Goal: Task Accomplishment & Management: Use online tool/utility

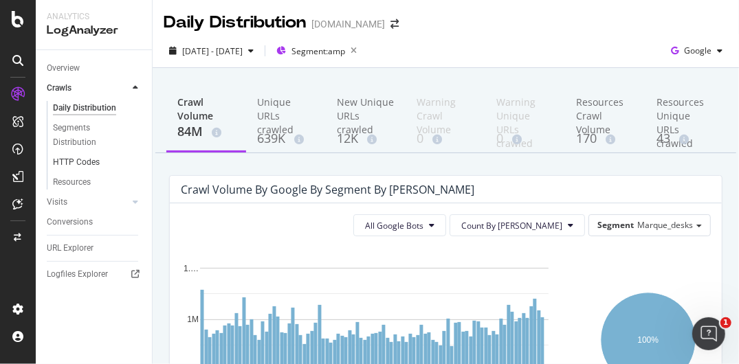
scroll to position [304, 0]
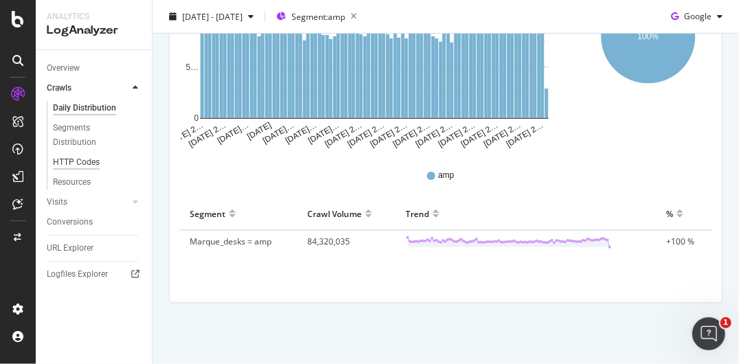
click at [75, 164] on div "HTTP Codes" at bounding box center [76, 162] width 47 height 14
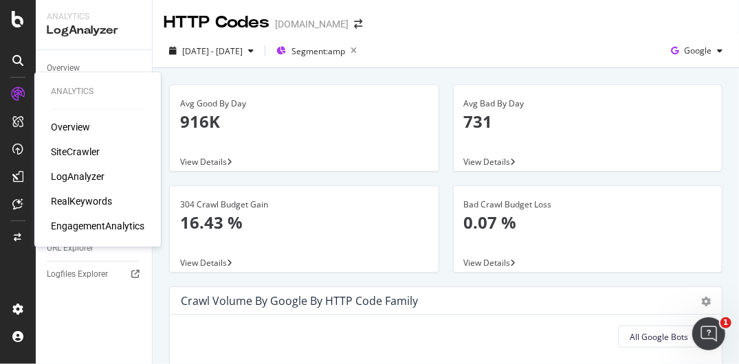
click at [89, 153] on div "SiteCrawler" at bounding box center [75, 152] width 49 height 14
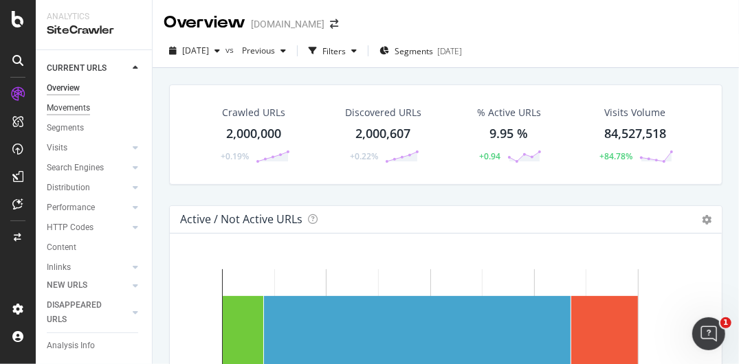
click at [78, 106] on div "Movements" at bounding box center [68, 108] width 43 height 14
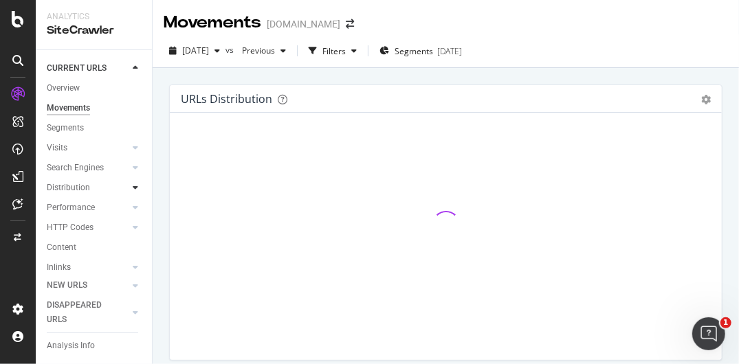
click at [133, 187] on icon at bounding box center [135, 188] width 5 height 8
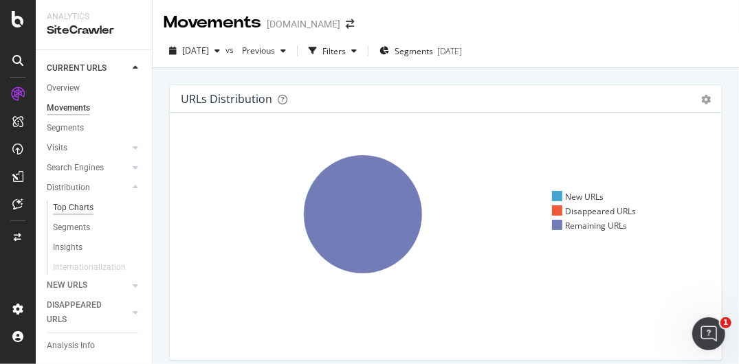
click at [76, 210] on div "Top Charts" at bounding box center [73, 208] width 41 height 14
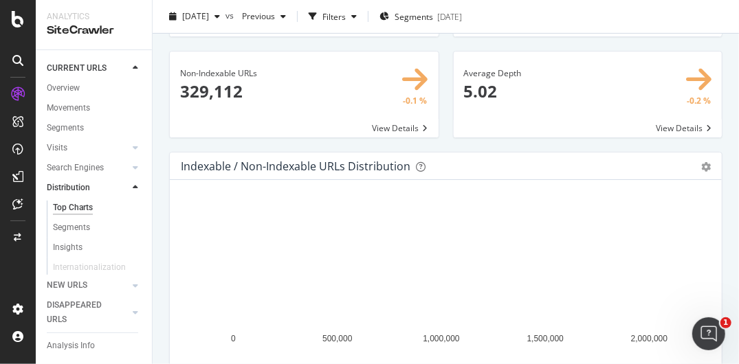
scroll to position [137, 0]
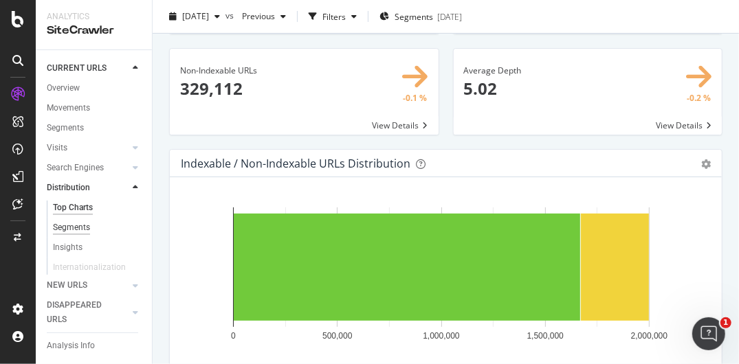
click at [66, 226] on div "Segments" at bounding box center [71, 228] width 37 height 14
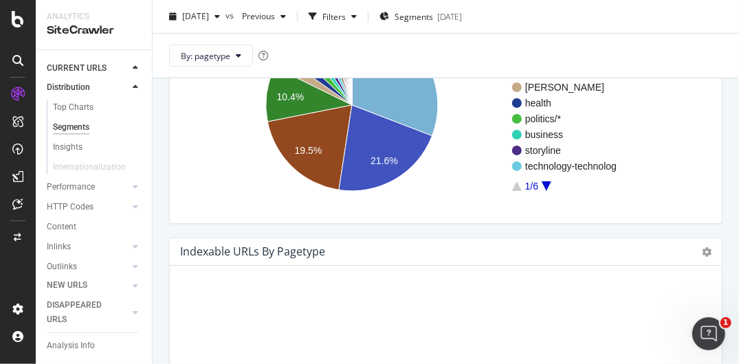
scroll to position [137, 0]
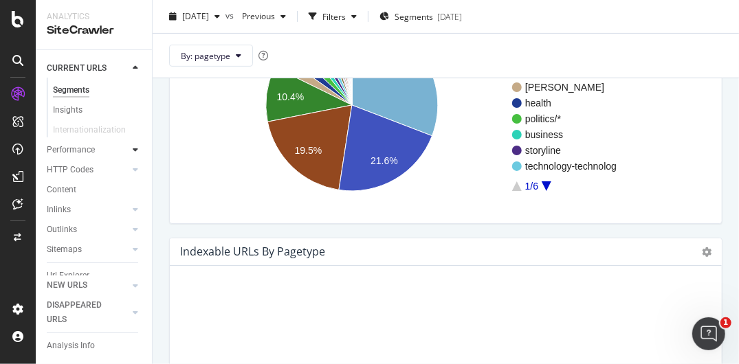
click at [129, 152] on div at bounding box center [136, 150] width 14 height 14
click at [82, 89] on div "Top Charts" at bounding box center [73, 90] width 41 height 14
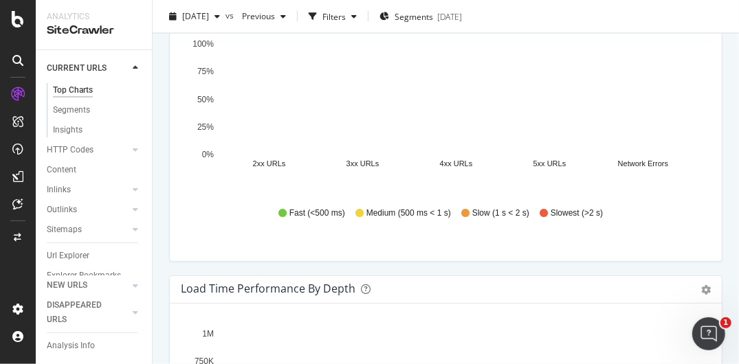
scroll to position [825, 0]
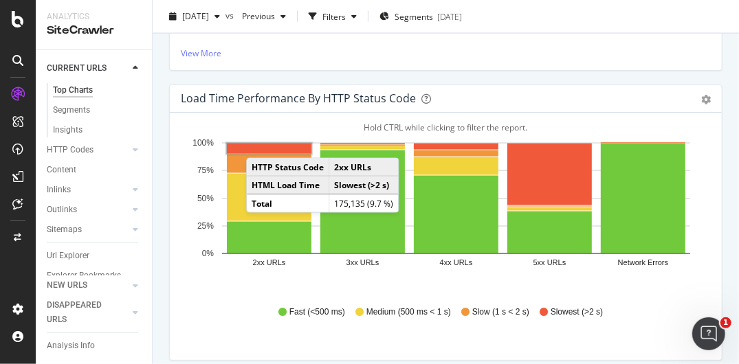
click at [260, 144] on rect "A chart." at bounding box center [269, 149] width 85 height 10
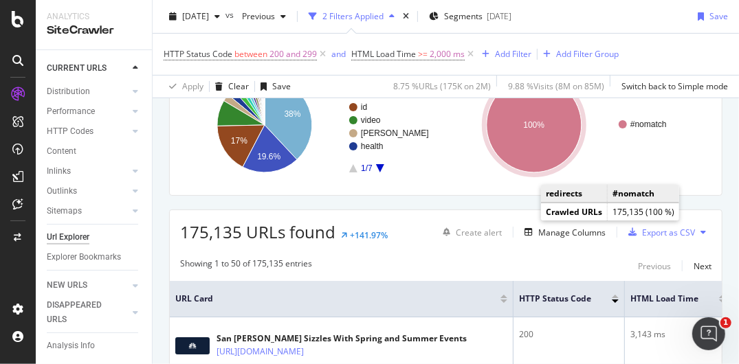
scroll to position [275, 0]
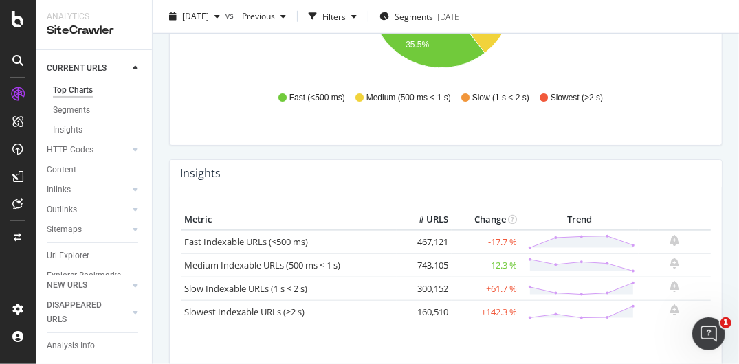
scroll to position [550, 0]
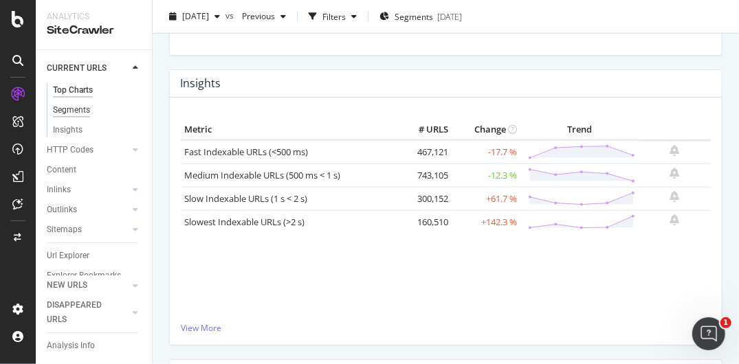
click at [70, 108] on div "Segments" at bounding box center [71, 110] width 37 height 14
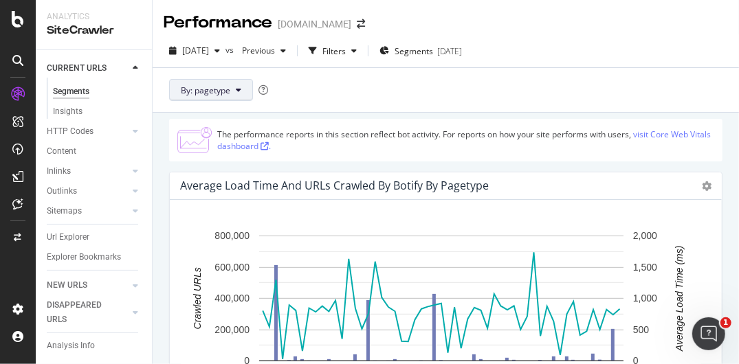
click at [217, 91] on span "By: pagetype" at bounding box center [205, 91] width 49 height 12
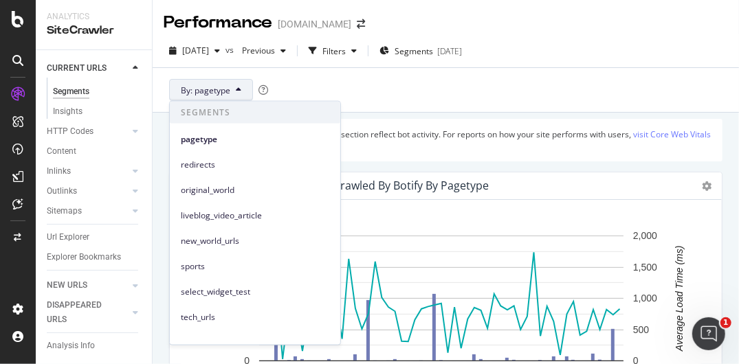
scroll to position [89, 0]
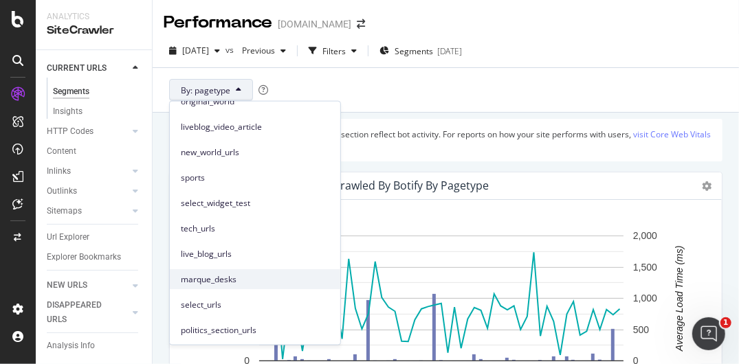
click at [230, 276] on span "marque_desks" at bounding box center [255, 279] width 148 height 12
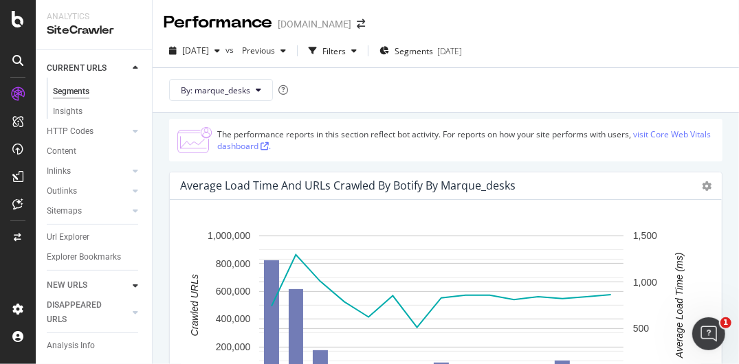
click at [136, 286] on icon at bounding box center [135, 286] width 5 height 8
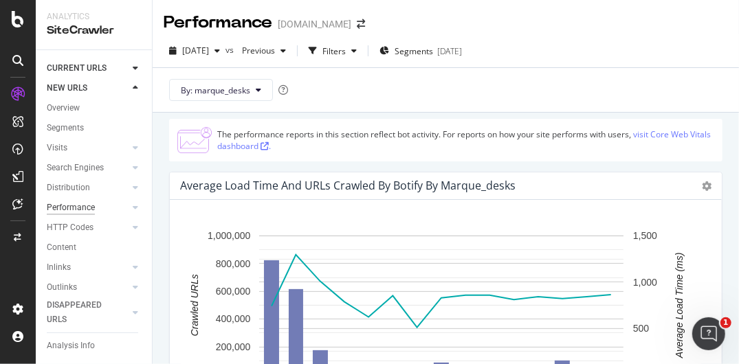
click at [81, 210] on div "Performance" at bounding box center [71, 208] width 48 height 14
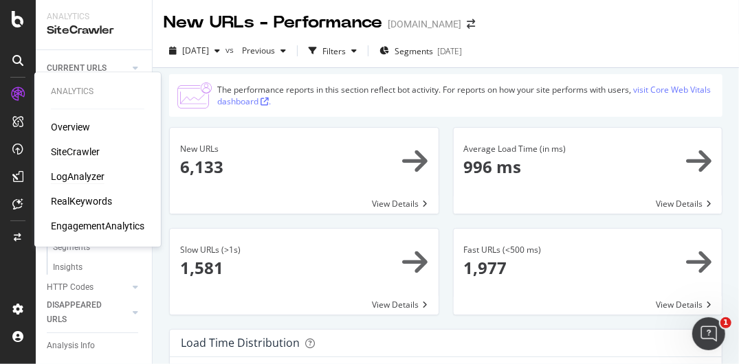
click at [69, 177] on div "LogAnalyzer" at bounding box center [78, 177] width 54 height 14
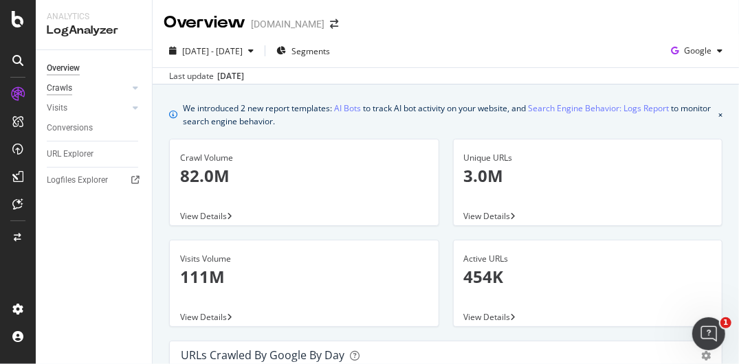
click at [67, 91] on div "Crawls" at bounding box center [59, 88] width 25 height 14
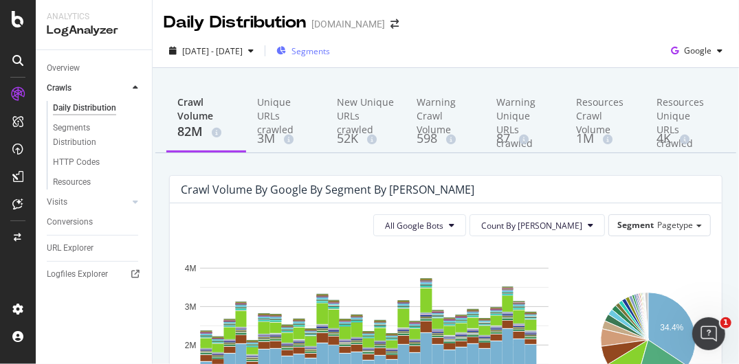
click at [330, 50] on span "Segments" at bounding box center [310, 51] width 38 height 12
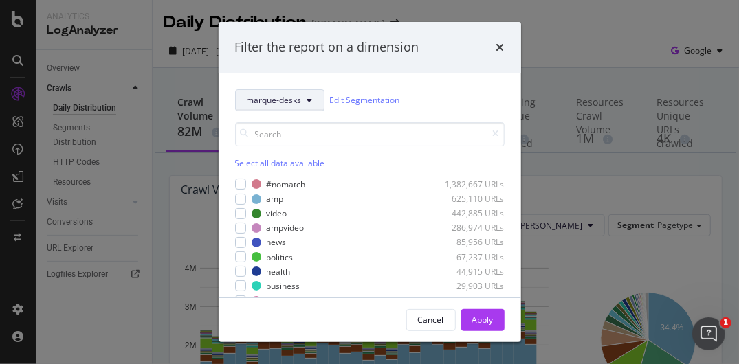
click at [257, 98] on span "marque-desks" at bounding box center [274, 100] width 55 height 12
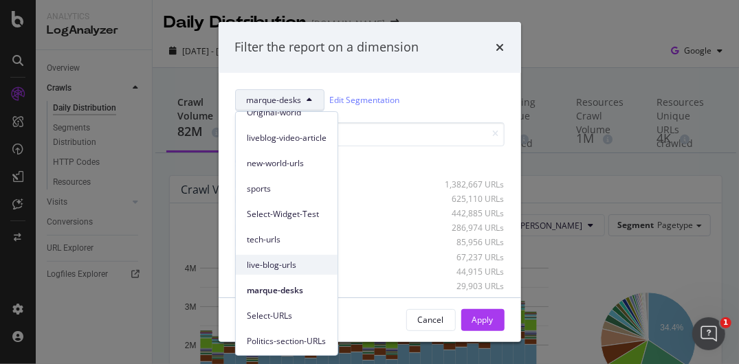
scroll to position [114, 0]
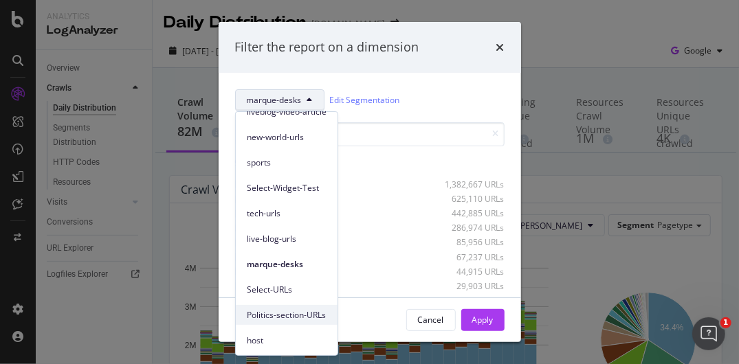
click at [255, 319] on span "Politics-section-URLs" at bounding box center [287, 315] width 80 height 12
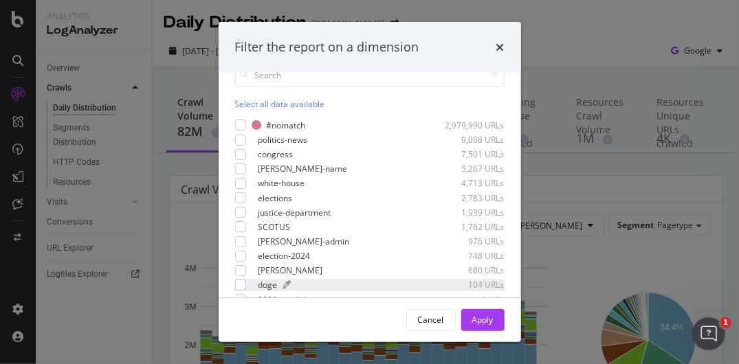
scroll to position [98, 0]
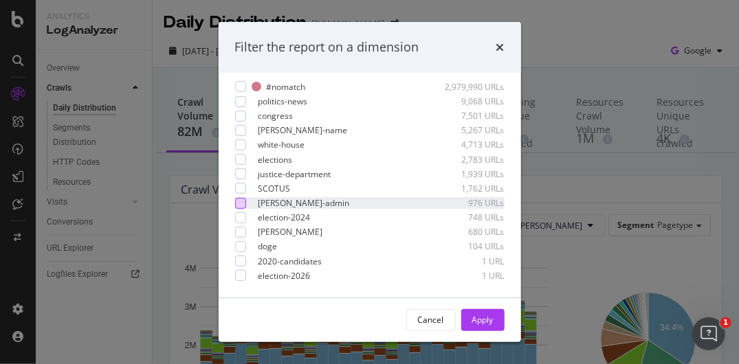
click at [238, 201] on div "modal" at bounding box center [240, 203] width 11 height 11
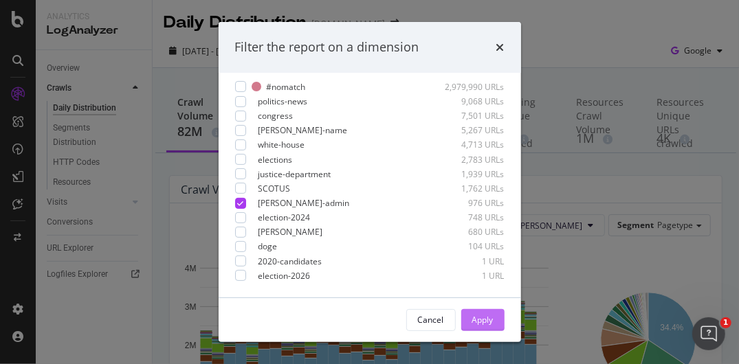
click at [483, 322] on div "Apply" at bounding box center [482, 320] width 21 height 12
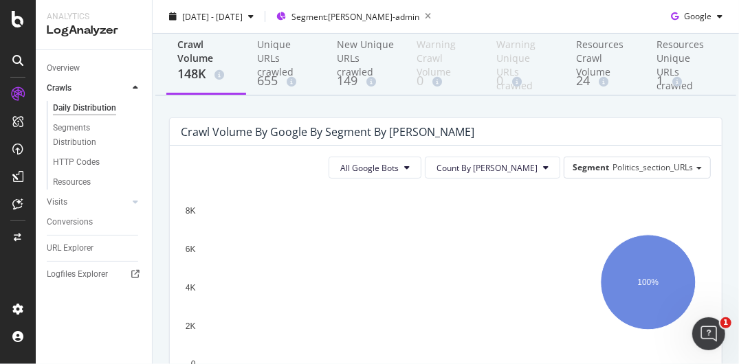
scroll to position [137, 0]
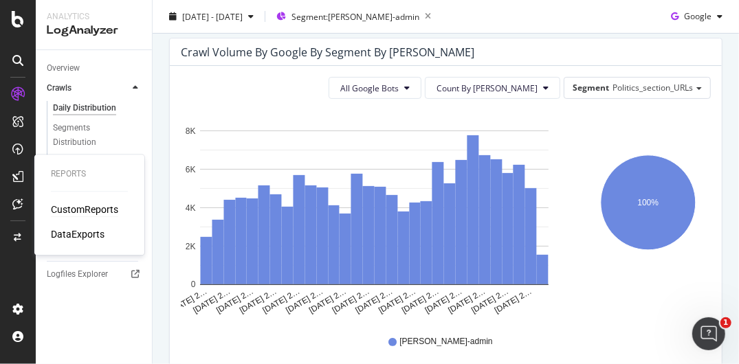
click at [70, 210] on div "CustomReports" at bounding box center [84, 210] width 67 height 14
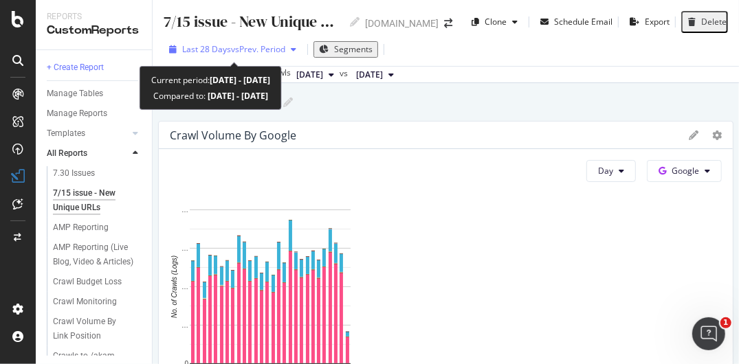
click at [216, 48] on span "Last 28 Days" at bounding box center [206, 49] width 49 height 12
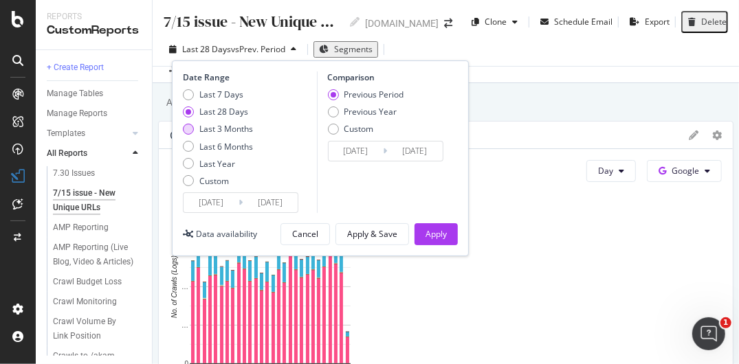
click at [193, 131] on div "Last 3 Months" at bounding box center [218, 129] width 70 height 12
type input "[DATE]"
click at [435, 239] on div "Apply" at bounding box center [435, 234] width 21 height 12
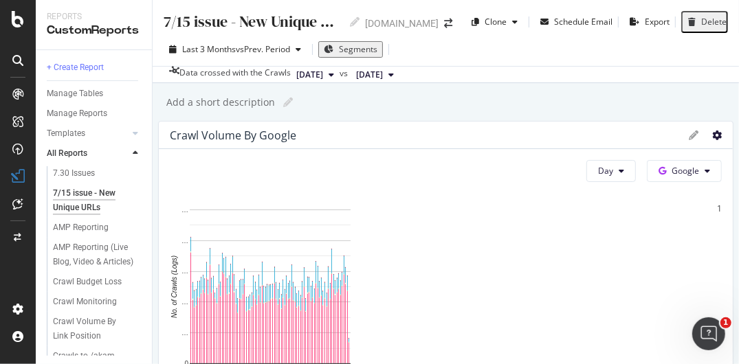
click at [712, 140] on icon at bounding box center [717, 136] width 10 height 10
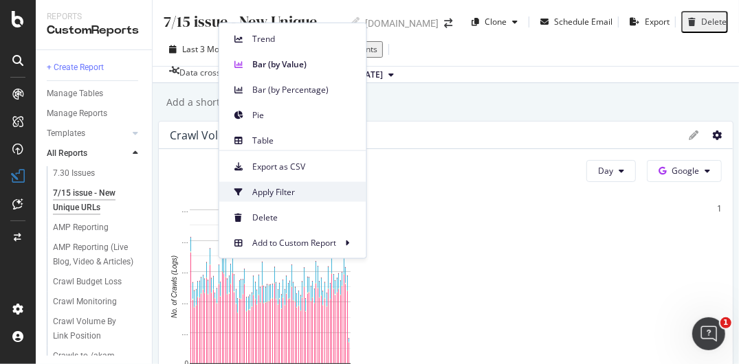
click at [250, 189] on div "Apply Filter" at bounding box center [292, 192] width 147 height 20
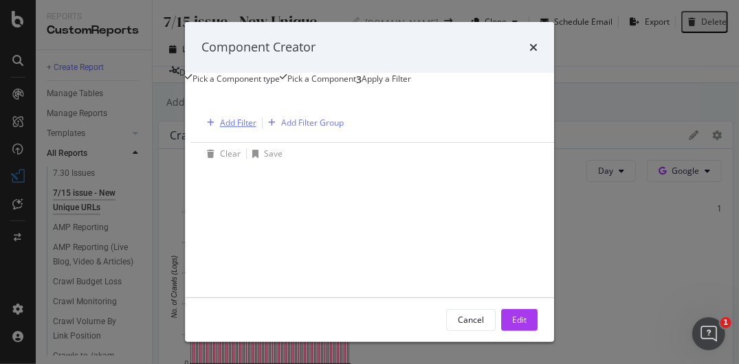
click at [220, 129] on div "Add Filter" at bounding box center [238, 123] width 36 height 12
drag, startPoint x: 704, startPoint y: 46, endPoint x: 110, endPoint y: 9, distance: 595.0
click at [538, 46] on icon "times" at bounding box center [533, 47] width 8 height 11
click at [113, 8] on div "Reports CustomReports" at bounding box center [94, 24] width 116 height 49
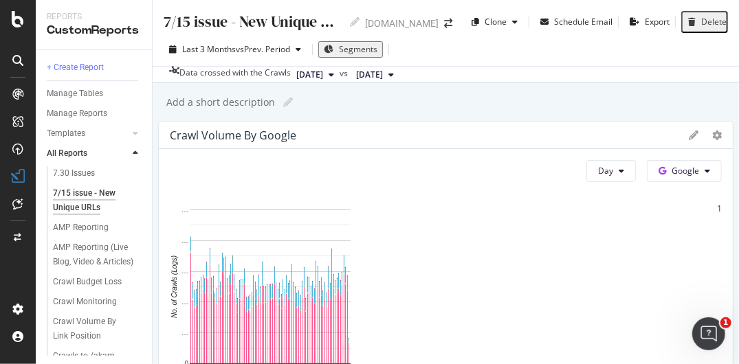
click at [333, 49] on icon "button" at bounding box center [329, 49] width 10 height 8
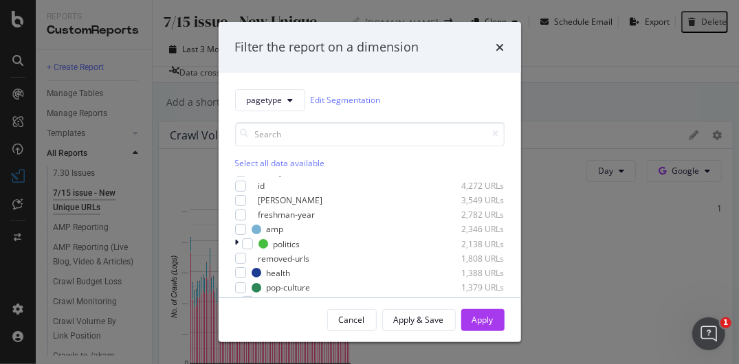
scroll to position [206, 0]
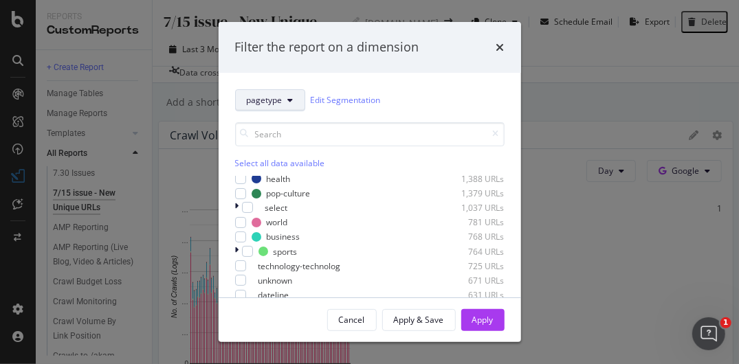
click at [268, 96] on span "pagetype" at bounding box center [265, 100] width 36 height 12
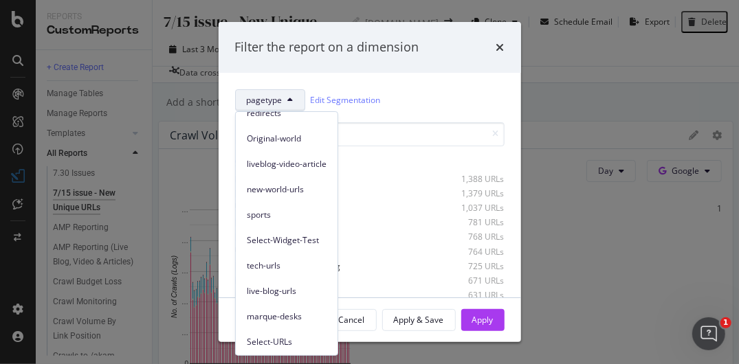
scroll to position [89, 0]
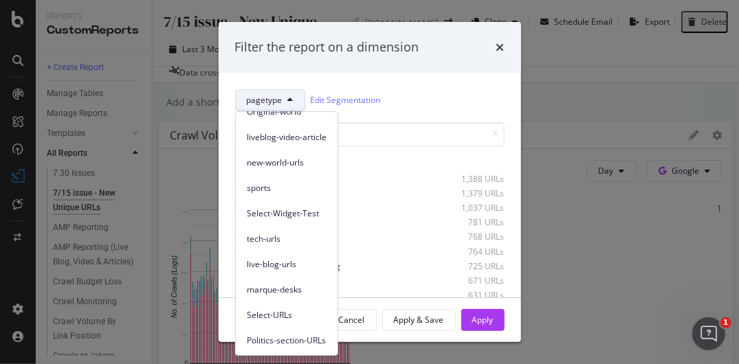
click at [298, 340] on span "Politics-section-URLs" at bounding box center [287, 341] width 80 height 12
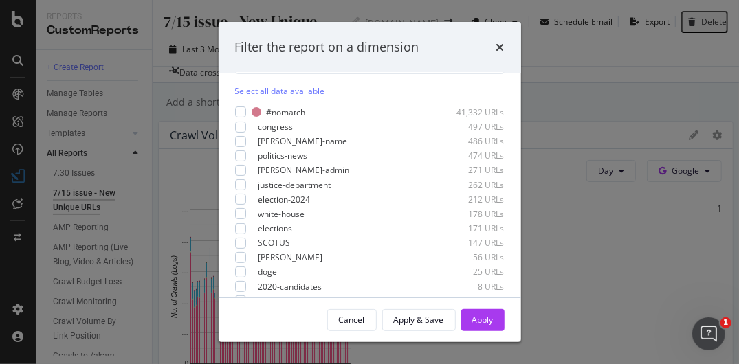
scroll to position [98, 0]
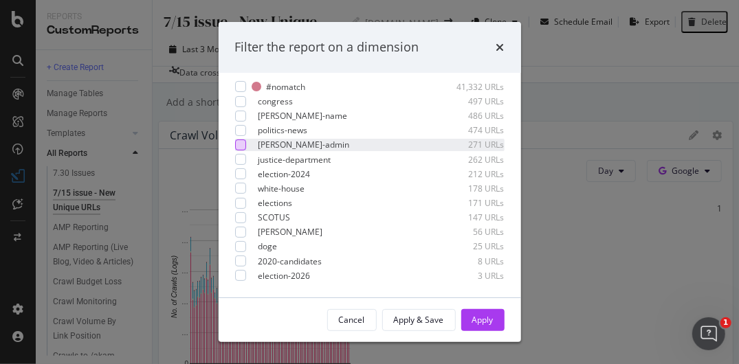
click at [245, 144] on div "modal" at bounding box center [240, 145] width 11 height 11
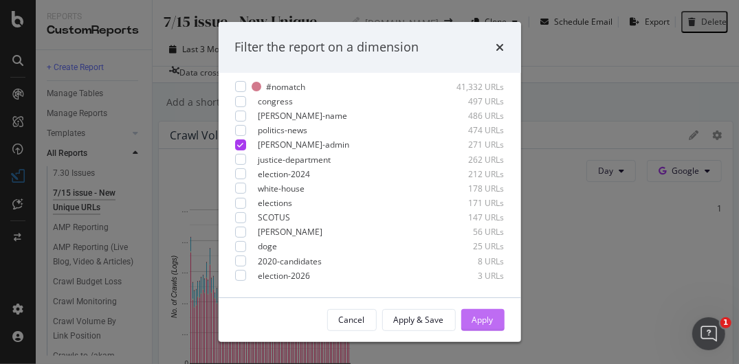
click at [478, 317] on div "Apply" at bounding box center [482, 320] width 21 height 12
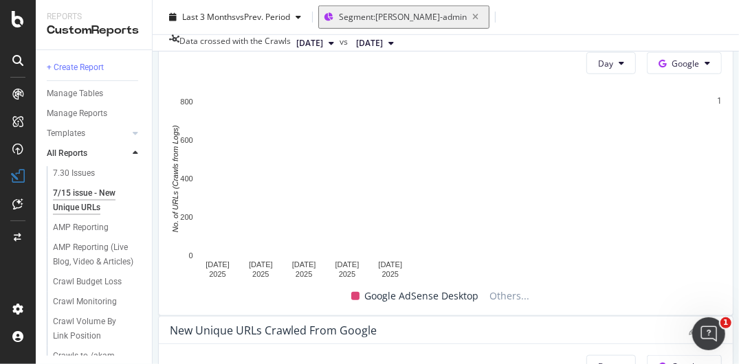
scroll to position [344, 0]
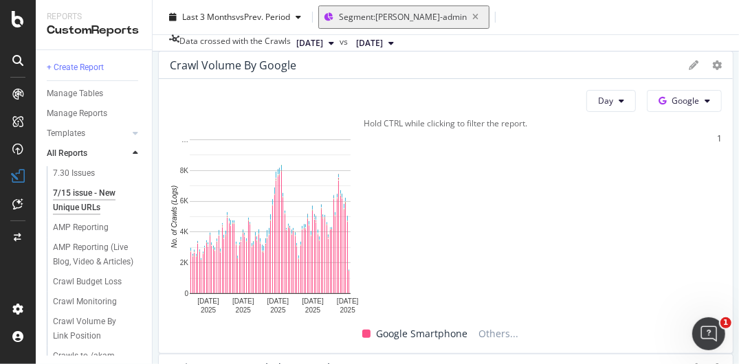
scroll to position [69, 0]
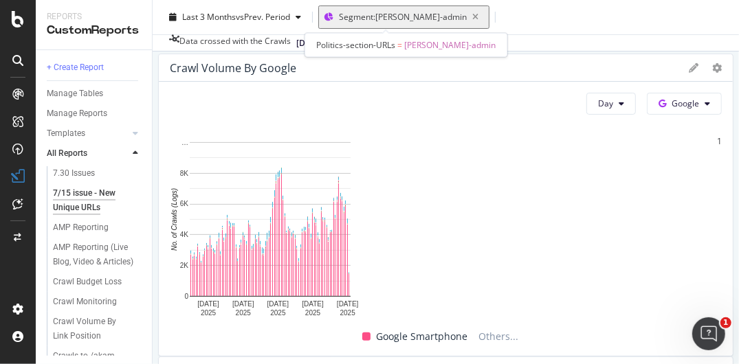
click at [375, 19] on span "Segment: [PERSON_NAME]-admin" at bounding box center [403, 17] width 128 height 12
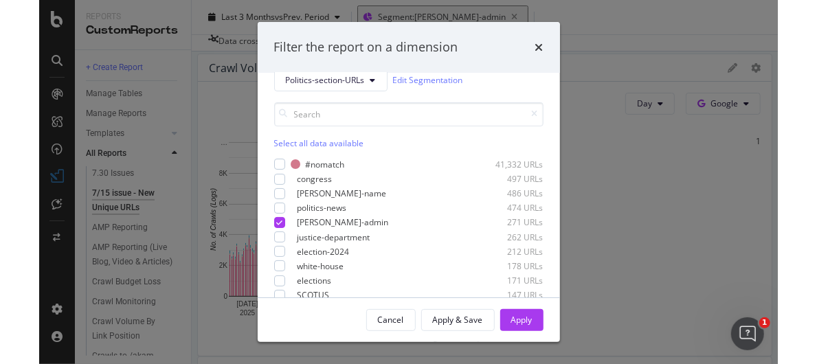
scroll to position [0, 0]
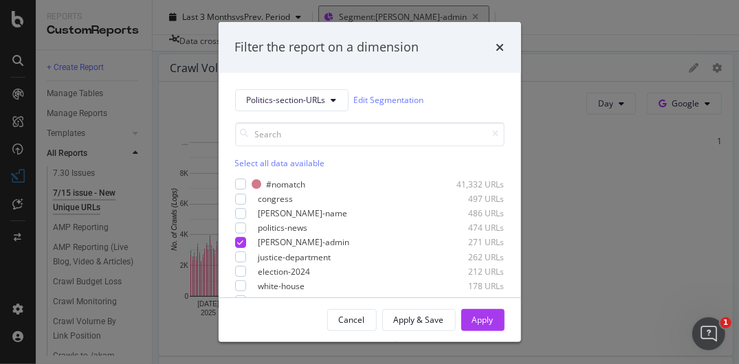
click at [245, 160] on div "Select all data available" at bounding box center [369, 163] width 269 height 12
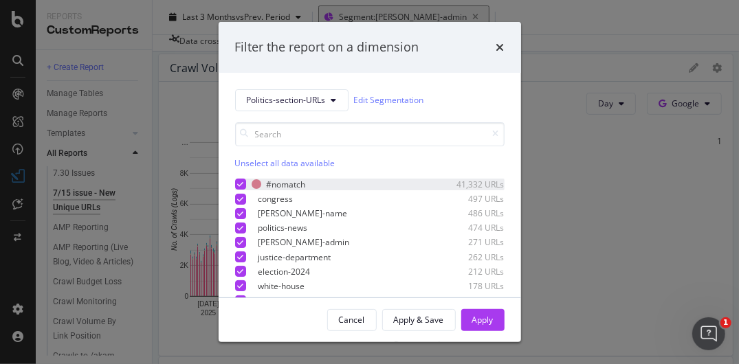
click at [242, 181] on icon "modal" at bounding box center [240, 184] width 6 height 7
click at [472, 314] on div "Apply" at bounding box center [482, 320] width 21 height 12
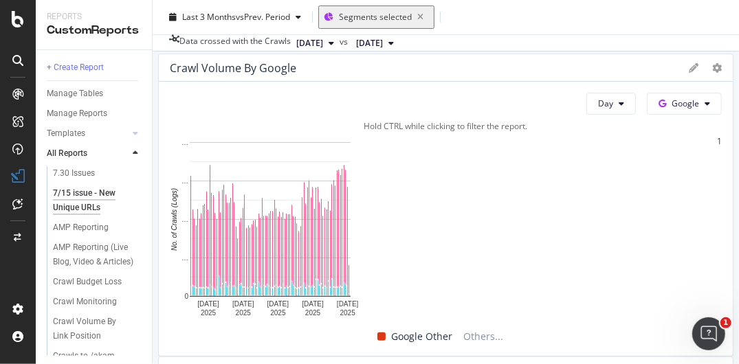
click at [184, 344] on div "Google Other Others..." at bounding box center [440, 337] width 552 height 16
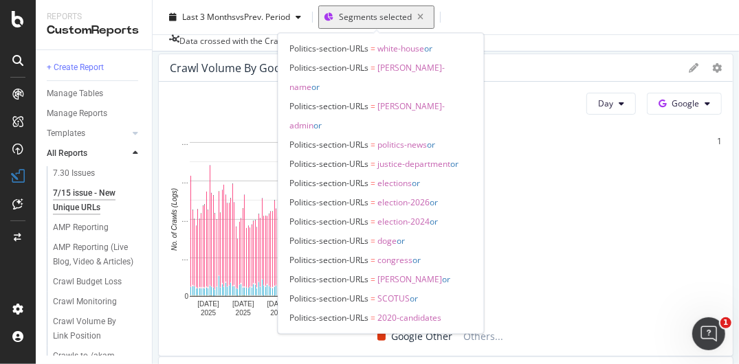
click at [365, 16] on span "Segments selected" at bounding box center [375, 17] width 73 height 12
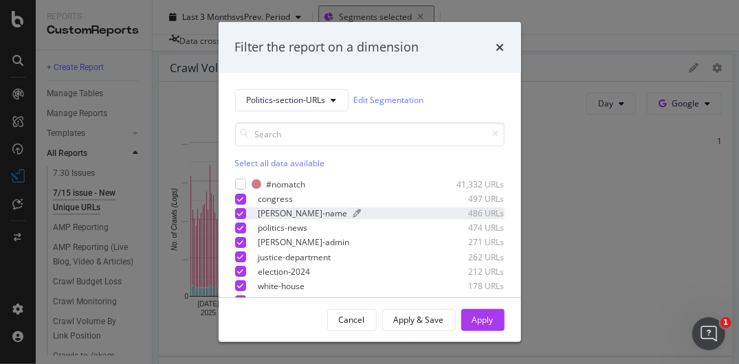
drag, startPoint x: 239, startPoint y: 183, endPoint x: 298, endPoint y: 209, distance: 64.0
click at [239, 182] on div "modal" at bounding box center [240, 184] width 11 height 11
click at [490, 322] on div "Apply" at bounding box center [482, 320] width 21 height 12
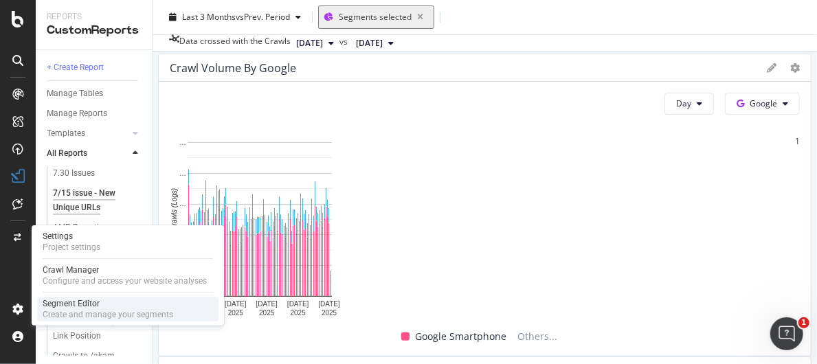
click at [116, 313] on div "Create and manage your segments" at bounding box center [108, 314] width 131 height 11
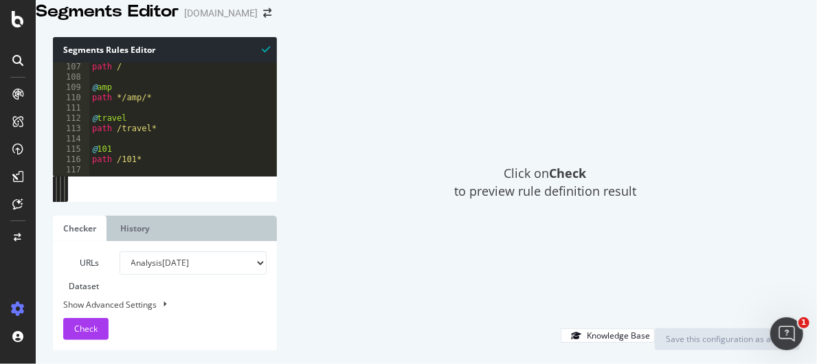
scroll to position [7759, 0]
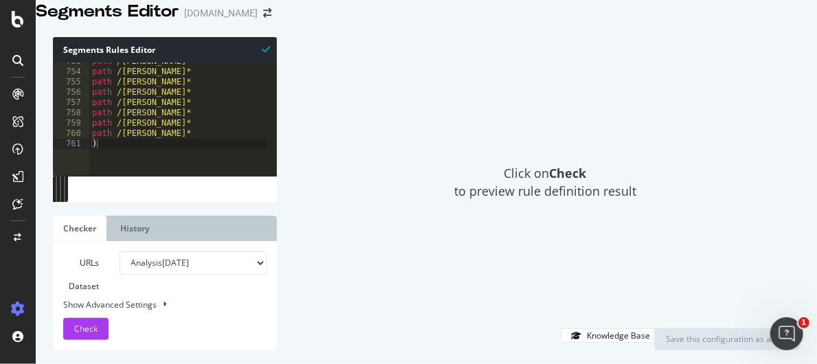
click at [543, 115] on div "Click on Check to preview rule definition result" at bounding box center [545, 182] width 509 height 291
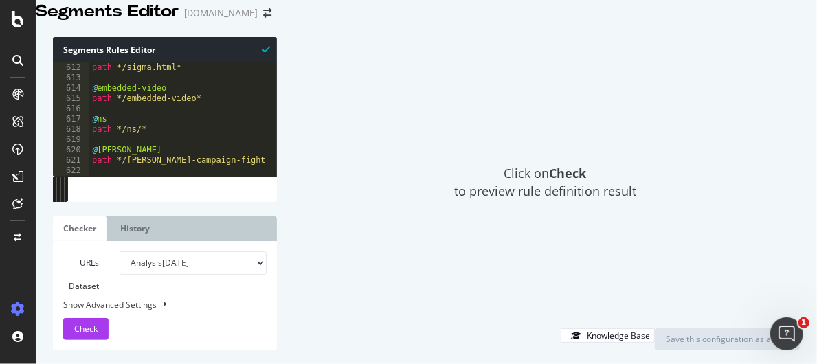
scroll to position [6423, 0]
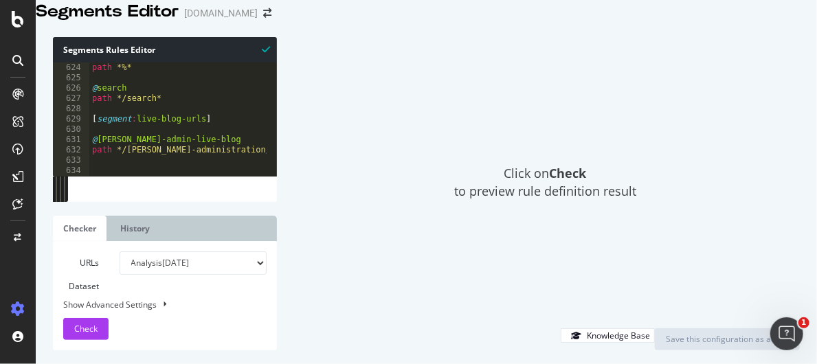
click at [169, 115] on div "path *%* @ search path */search* [ segment : live-blog-urls ] @ [PERSON_NAME]-a…" at bounding box center [364, 116] width 550 height 107
type textarea "path */search*"
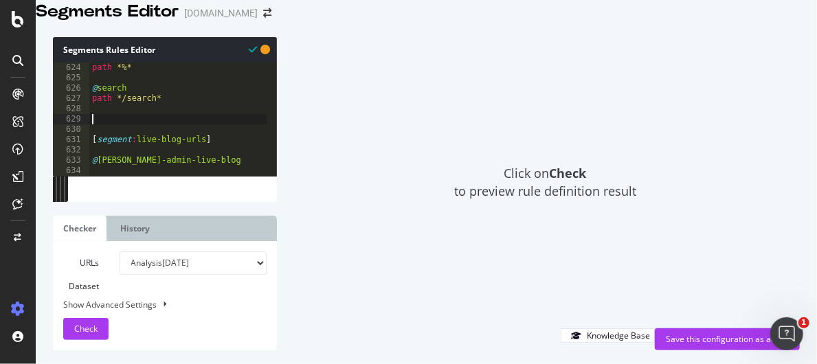
type textarea """
type textarea "@live-blog"
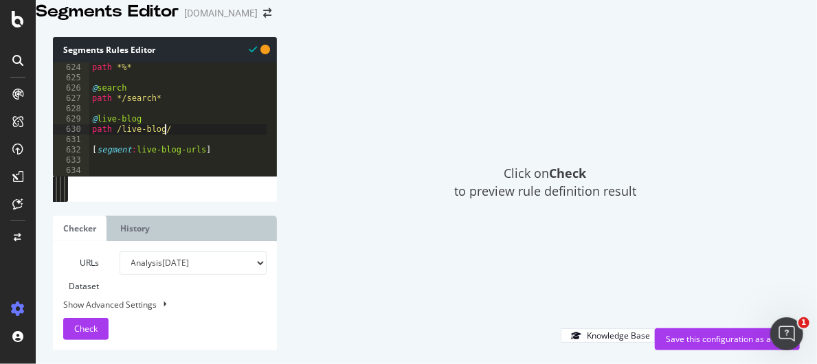
scroll to position [0, 5]
click at [116, 142] on div "path *%* @ search path */search* @ live-blog path /live-blog/* [ segment : live…" at bounding box center [364, 116] width 550 height 107
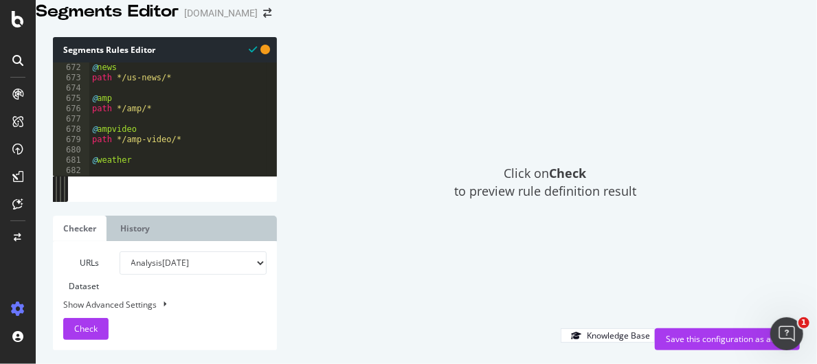
scroll to position [7001, 0]
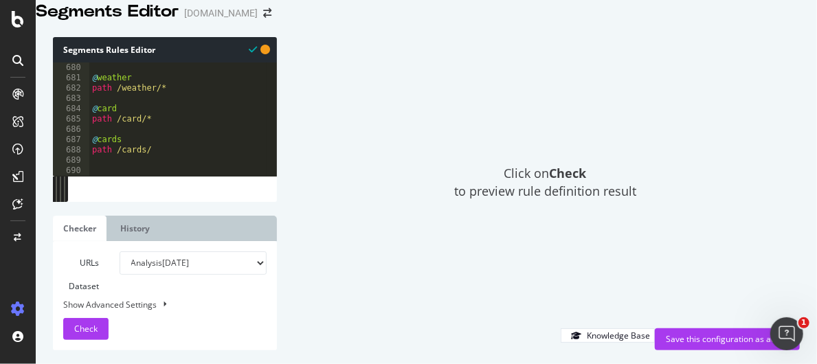
type textarea "path */live-blog/*"
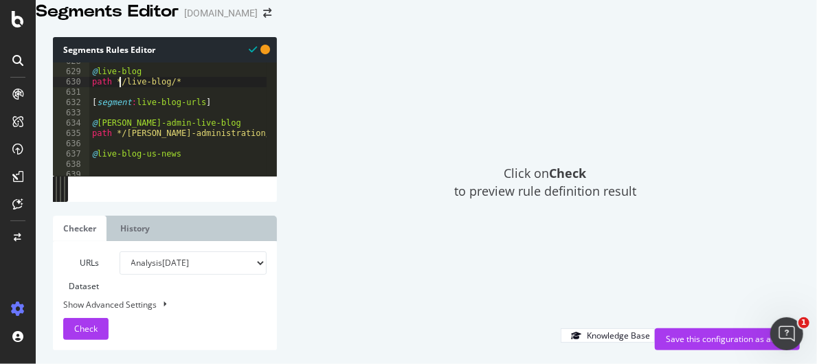
scroll to position [6429, 0]
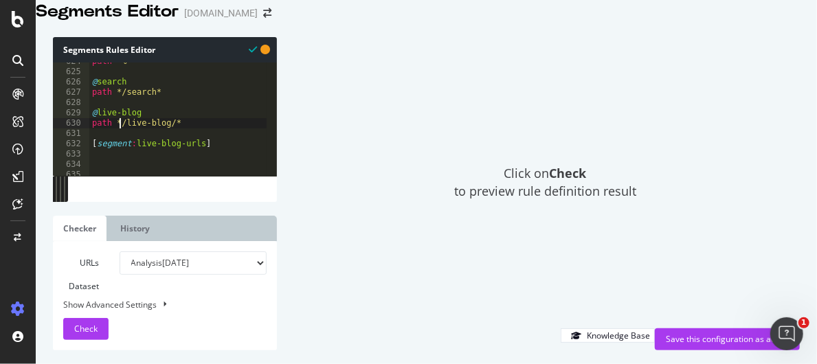
click at [181, 139] on div "path *%* @ search path */search* @ live-blog path */live-blog/* [ segment : liv…" at bounding box center [364, 109] width 550 height 107
click at [717, 344] on div "Save this configuration as active" at bounding box center [727, 339] width 123 height 12
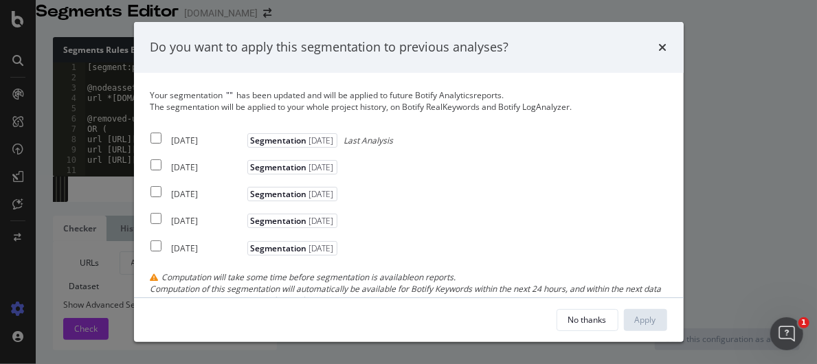
click at [155, 135] on input "modal" at bounding box center [156, 138] width 11 height 11
checkbox input "true"
click at [645, 319] on div "Apply" at bounding box center [645, 320] width 21 height 12
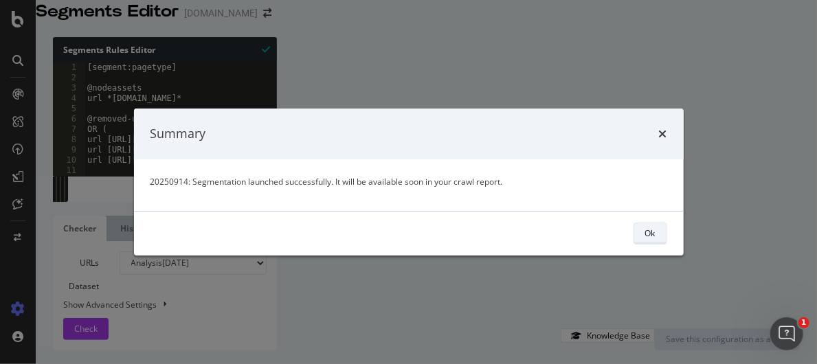
click at [661, 236] on button "Ok" at bounding box center [651, 234] width 34 height 22
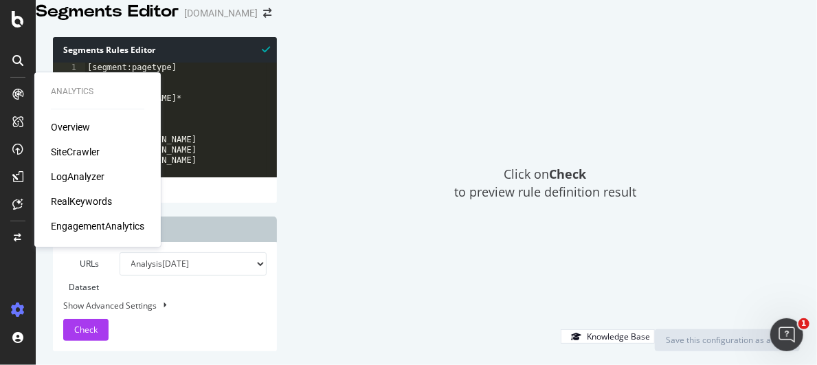
click at [82, 153] on div "SiteCrawler" at bounding box center [75, 152] width 49 height 14
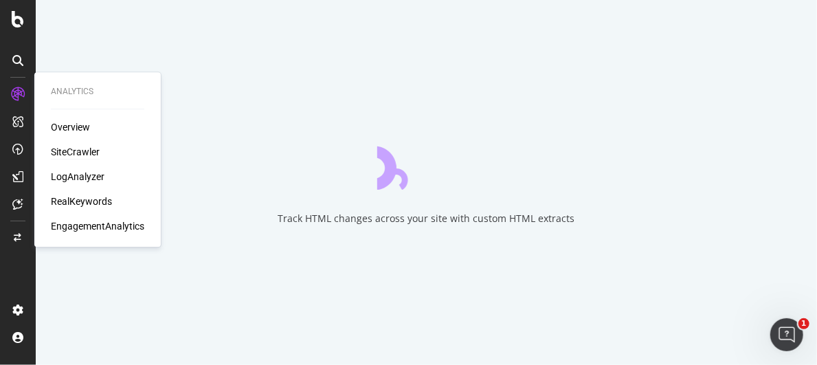
click at [81, 152] on div "SiteCrawler" at bounding box center [75, 152] width 49 height 14
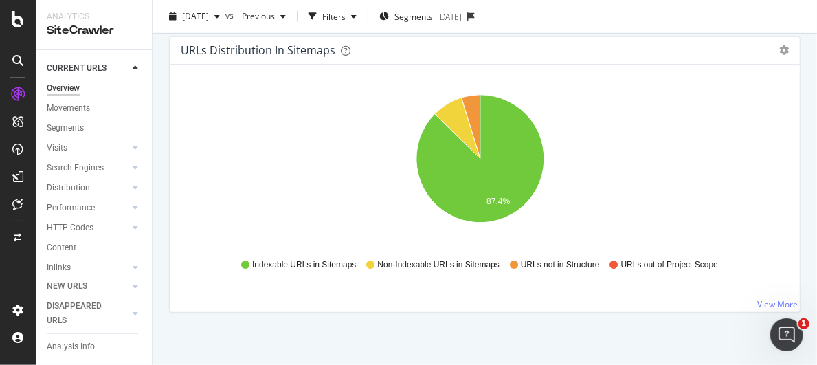
scroll to position [2784, 0]
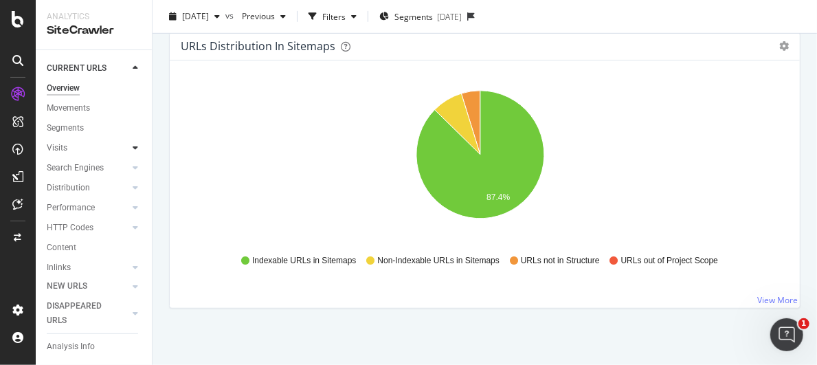
click at [129, 152] on div at bounding box center [136, 148] width 14 height 14
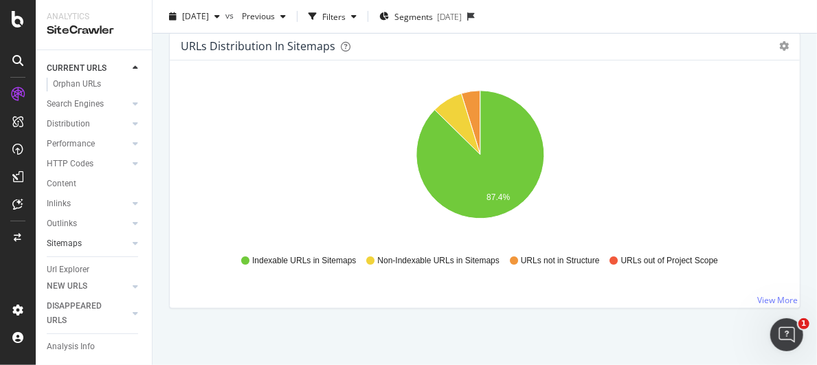
scroll to position [137, 0]
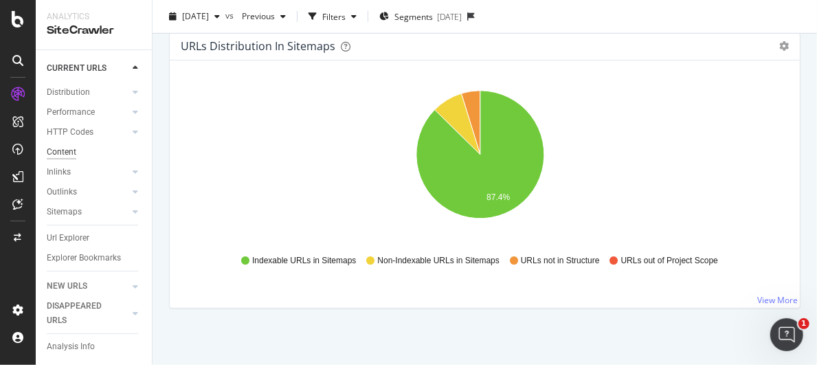
click at [67, 150] on div "Content" at bounding box center [62, 152] width 30 height 14
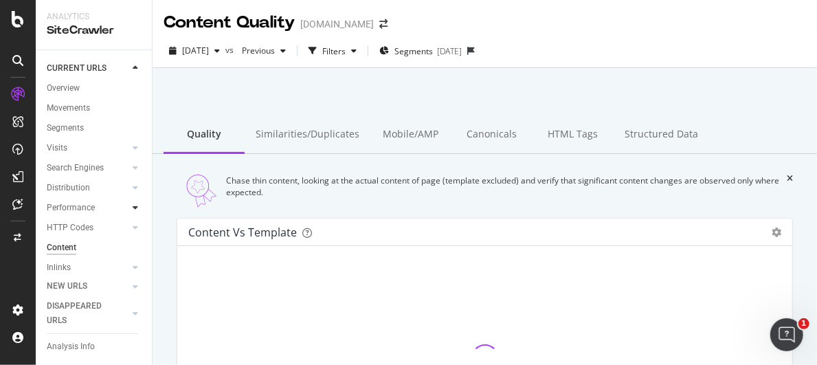
click at [129, 209] on div at bounding box center [136, 208] width 14 height 14
click at [85, 230] on div "Top Charts" at bounding box center [73, 228] width 41 height 14
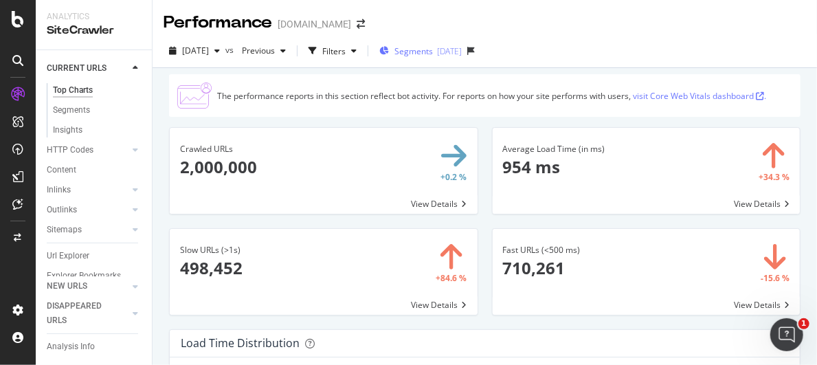
click at [462, 49] on div "Segments [DATE]" at bounding box center [420, 51] width 82 height 12
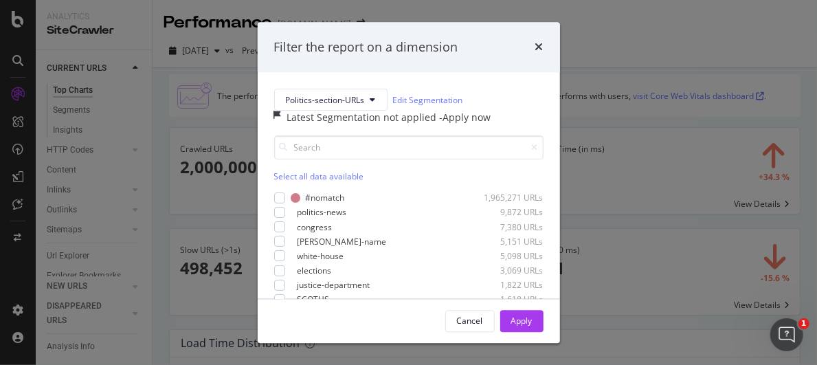
click at [385, 125] on div "Latest Segmentation not applied" at bounding box center [363, 118] width 153 height 14
click at [472, 125] on div "- Apply now" at bounding box center [466, 118] width 52 height 14
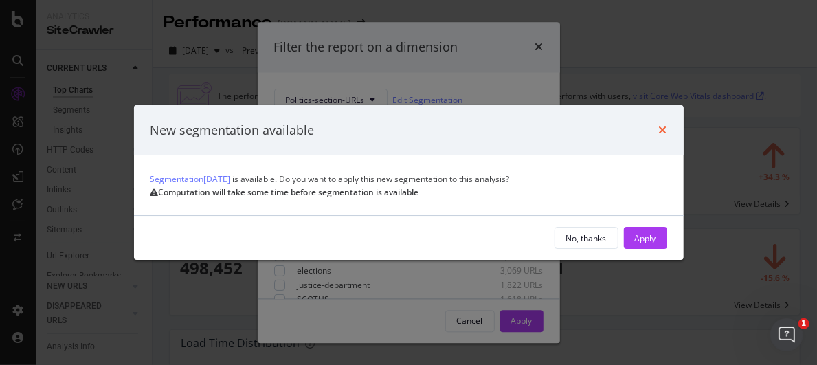
click at [661, 124] on icon "times" at bounding box center [663, 129] width 8 height 11
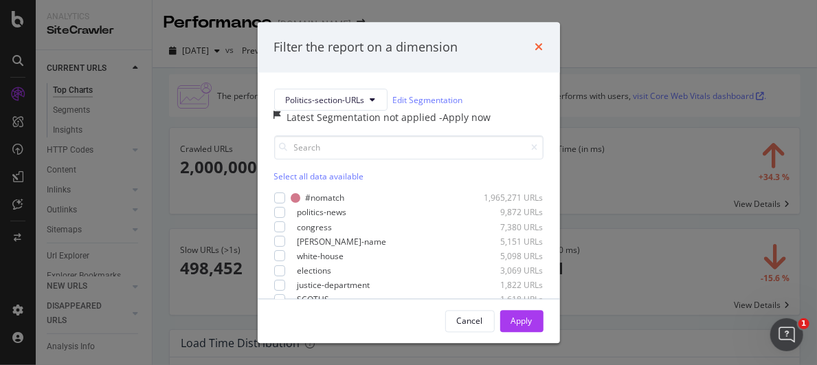
click at [539, 46] on icon "times" at bounding box center [539, 47] width 8 height 11
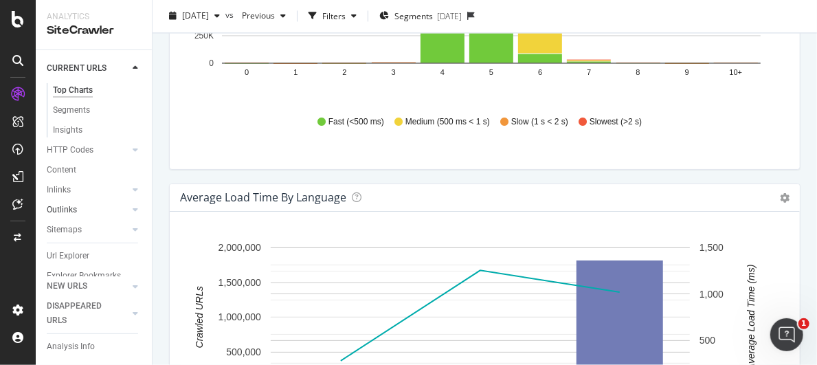
scroll to position [169, 0]
click at [362, 16] on div "button" at bounding box center [354, 16] width 16 height 8
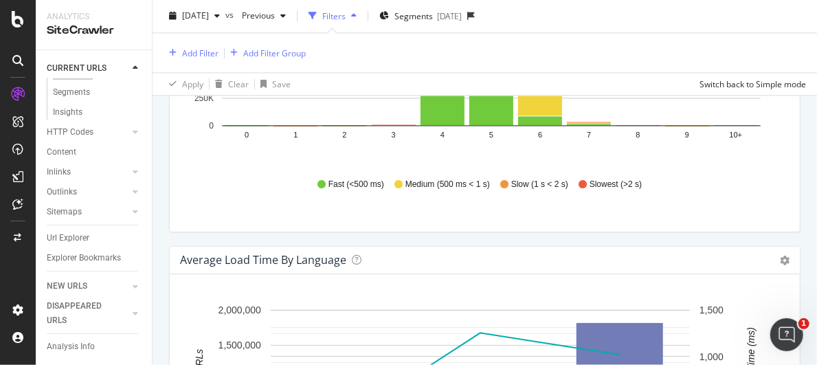
scroll to position [1368, 0]
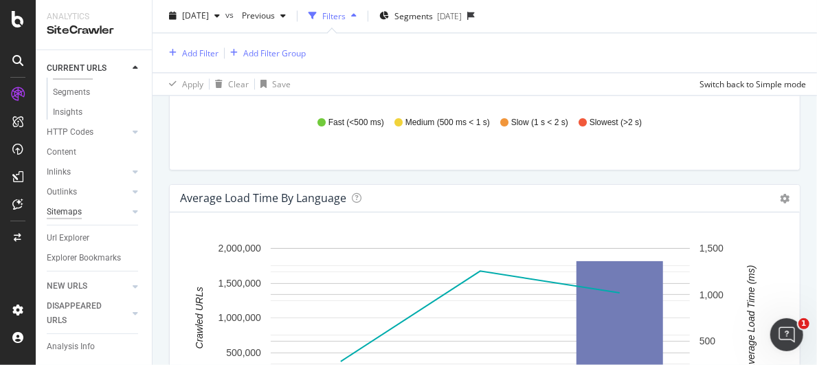
click at [68, 205] on div "Sitemaps" at bounding box center [64, 212] width 35 height 14
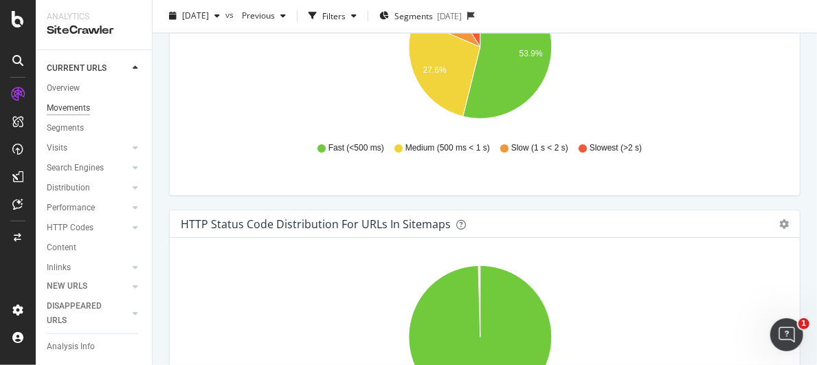
click at [67, 110] on div "Movements" at bounding box center [68, 108] width 43 height 14
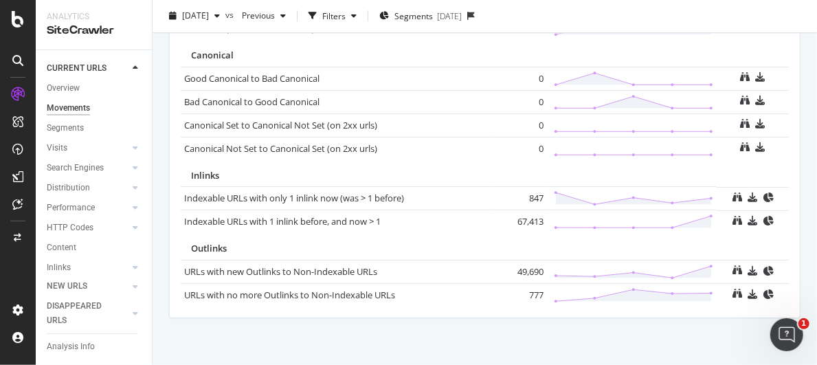
scroll to position [1670, 0]
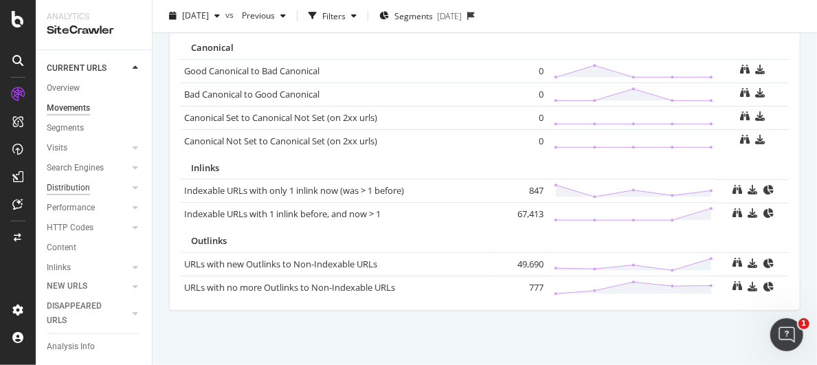
click at [77, 190] on div "Distribution" at bounding box center [68, 188] width 43 height 14
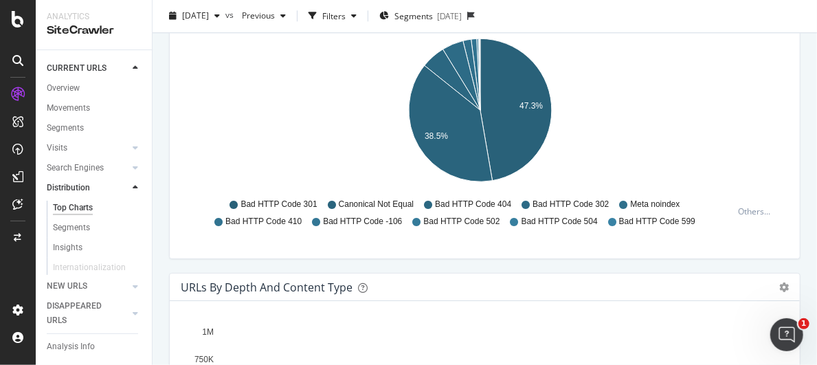
scroll to position [1670, 0]
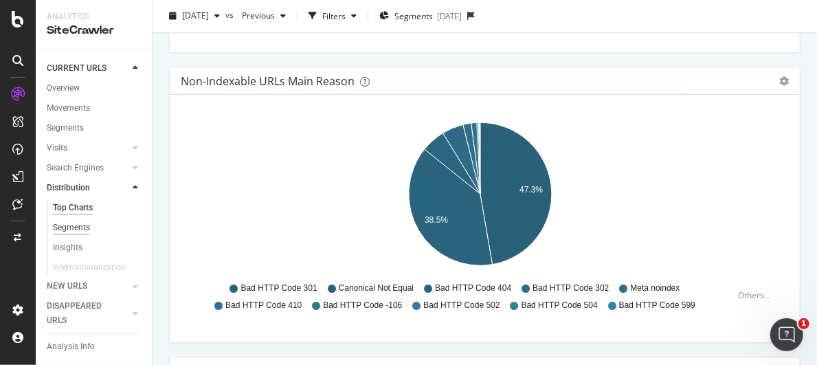
click at [67, 226] on div "Segments" at bounding box center [71, 228] width 37 height 14
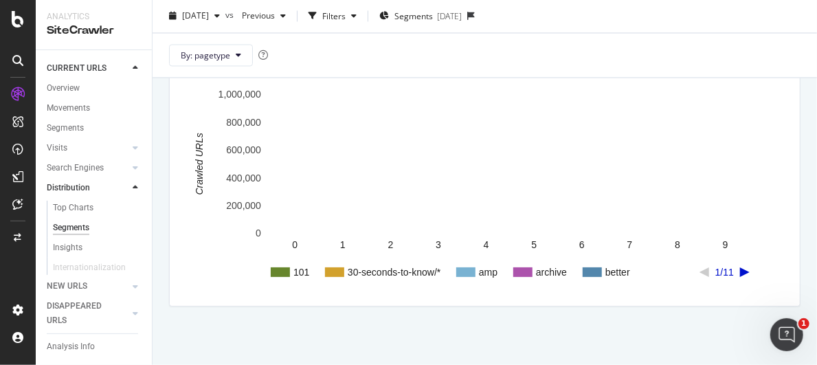
scroll to position [1259, 0]
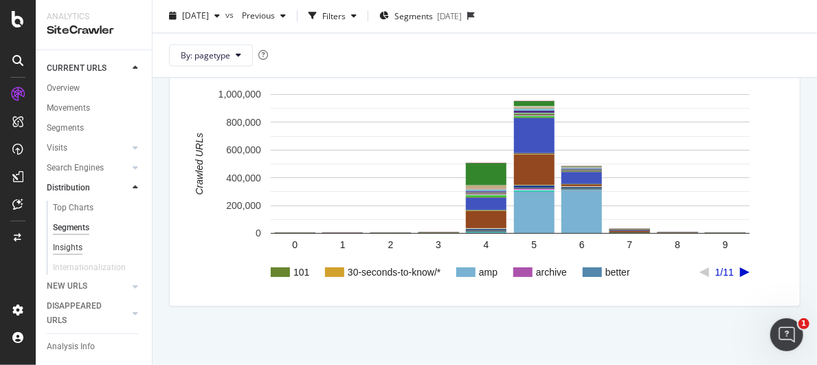
click at [76, 241] on div "Insights" at bounding box center [68, 248] width 30 height 14
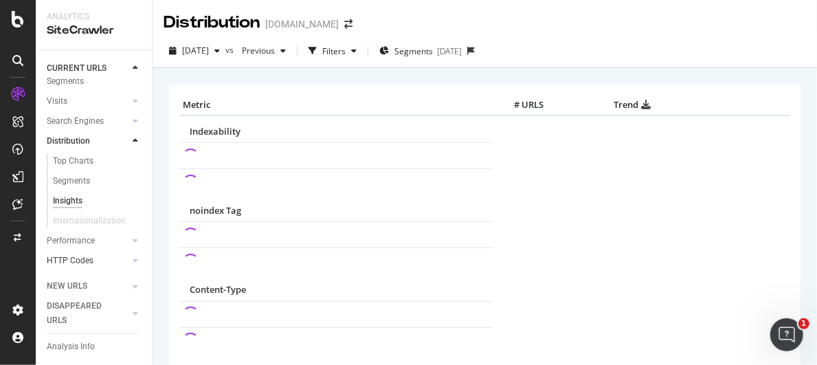
scroll to position [69, 0]
click at [129, 221] on div at bounding box center [136, 219] width 14 height 14
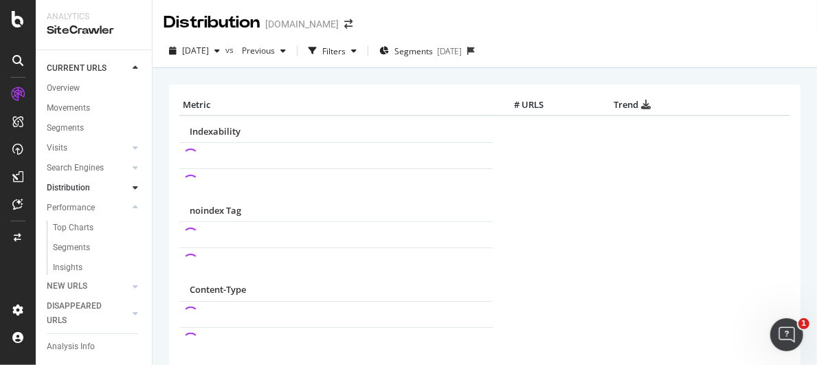
click at [133, 187] on icon at bounding box center [135, 188] width 5 height 8
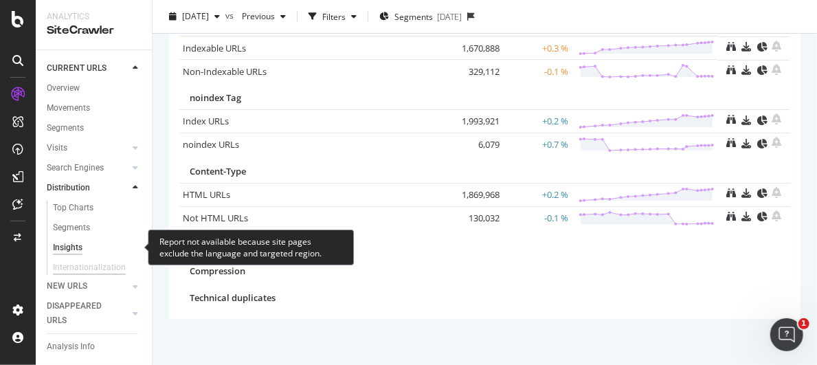
scroll to position [190, 0]
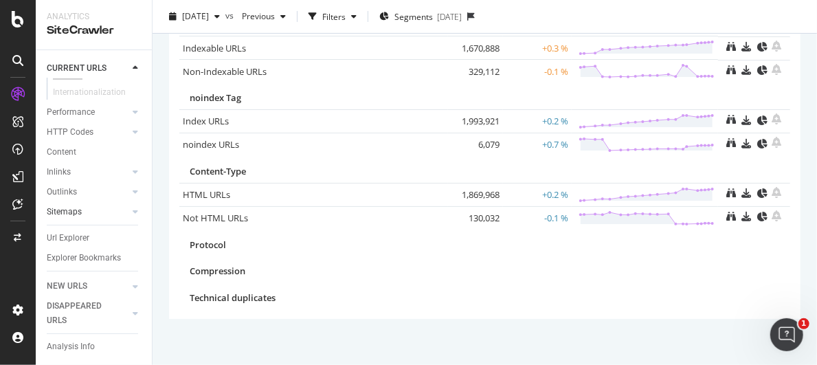
click at [115, 205] on div at bounding box center [122, 212] width 14 height 14
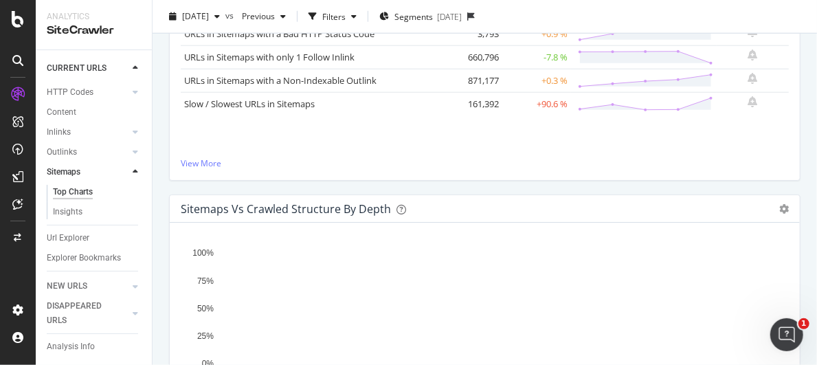
scroll to position [588, 0]
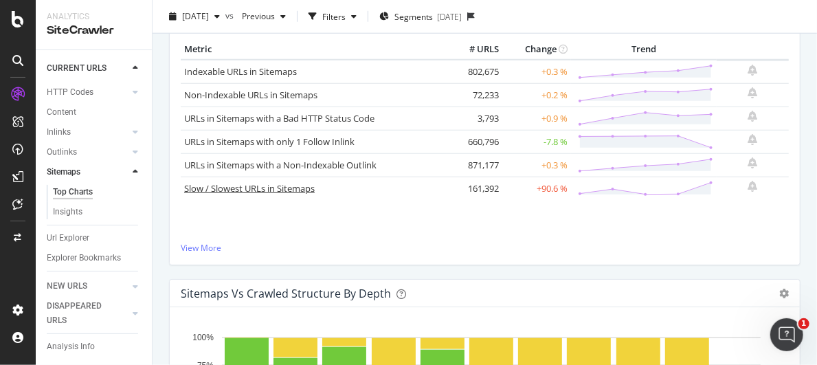
click at [302, 187] on link "Slow / Slowest URLs in Sitemaps" at bounding box center [249, 188] width 131 height 12
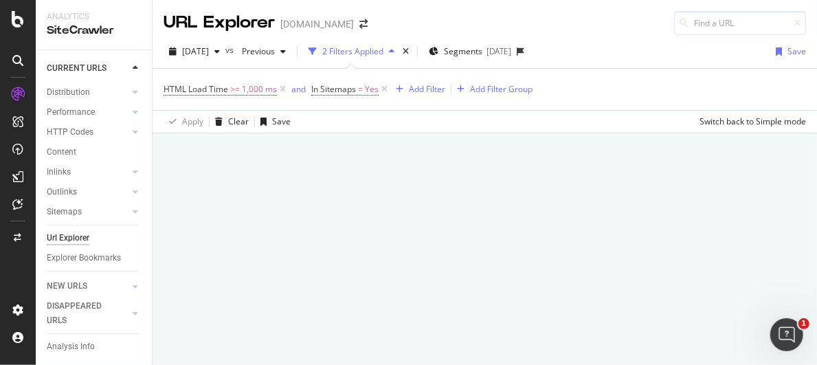
scroll to position [110, 0]
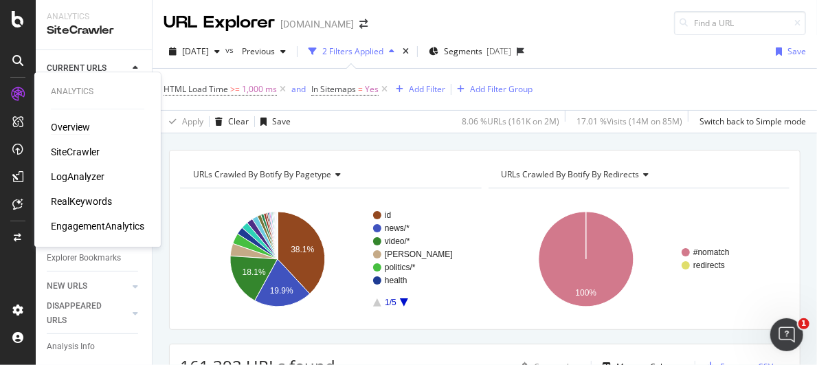
click at [74, 124] on div "Overview" at bounding box center [70, 127] width 39 height 14
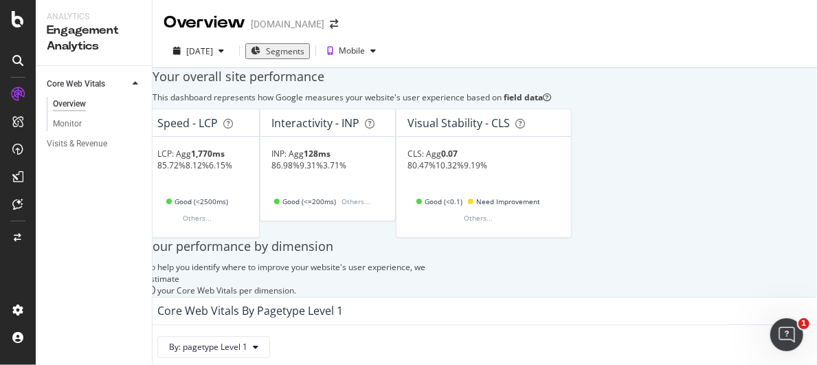
scroll to position [9, 0]
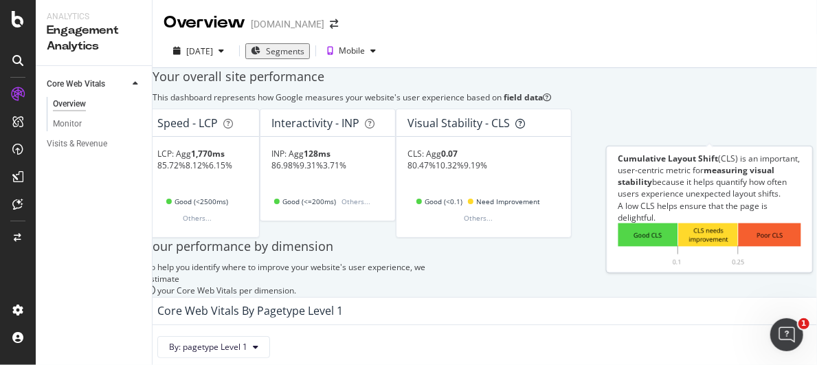
click at [525, 129] on icon at bounding box center [521, 124] width 10 height 10
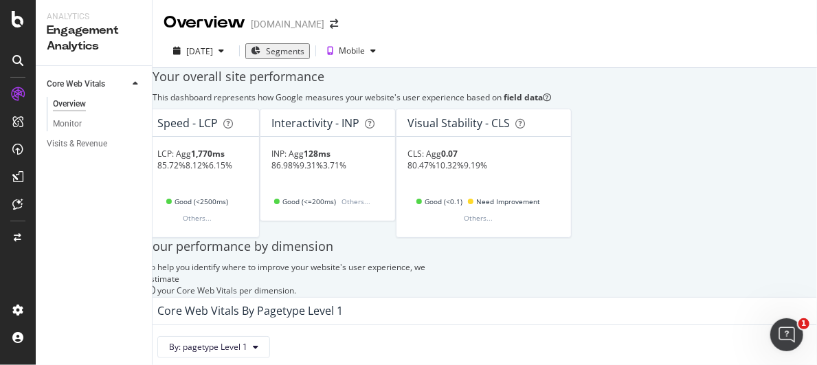
scroll to position [215, 0]
click at [74, 125] on div "Monitor" at bounding box center [67, 124] width 29 height 14
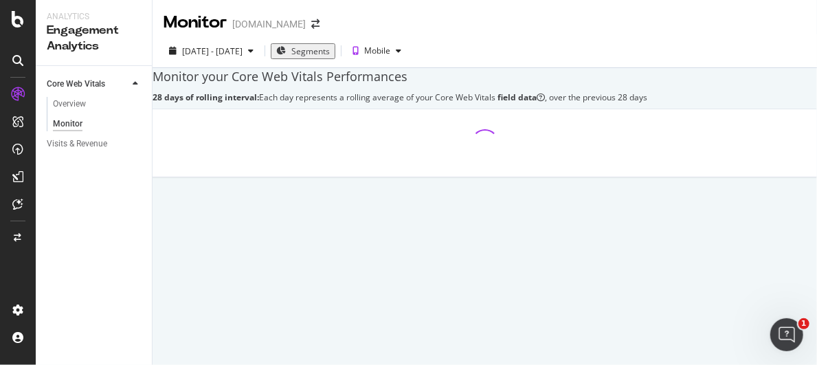
scroll to position [9, 0]
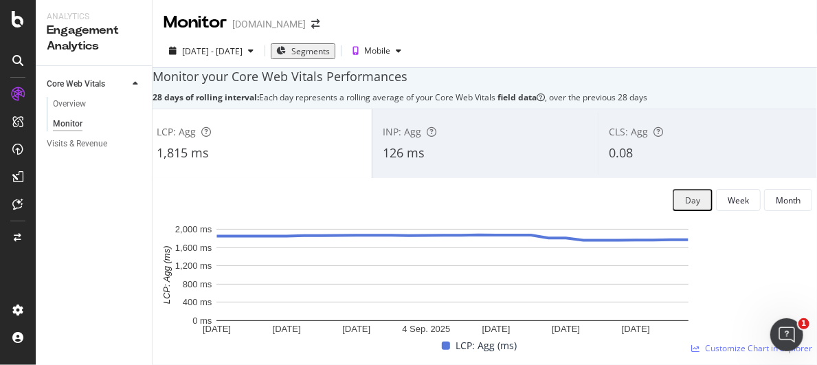
click at [527, 162] on div "126 ms" at bounding box center [485, 153] width 205 height 18
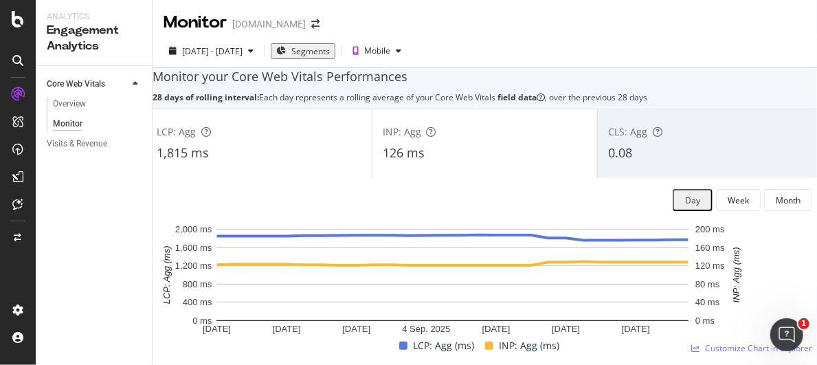
click at [616, 161] on span "0.08" at bounding box center [620, 152] width 24 height 16
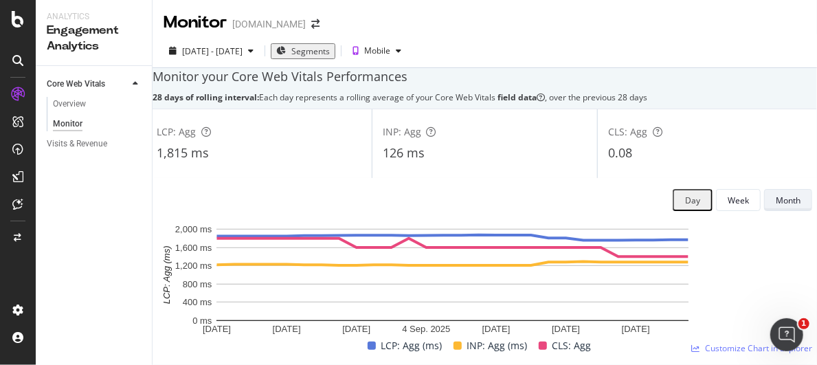
click at [738, 210] on div "Month" at bounding box center [788, 199] width 25 height 19
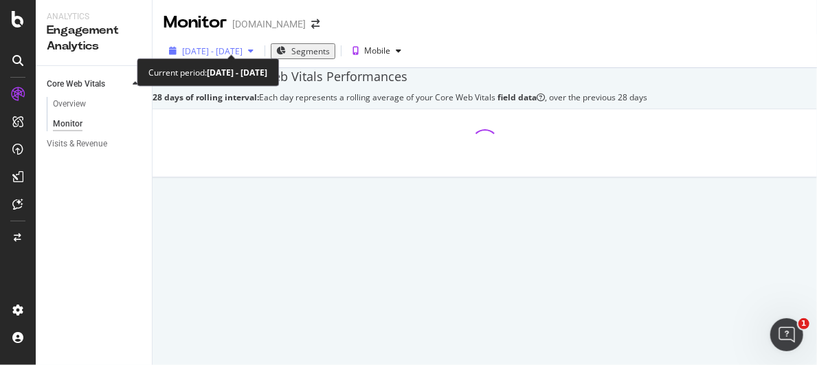
click at [243, 45] on span "[DATE] - [DATE]" at bounding box center [212, 51] width 60 height 12
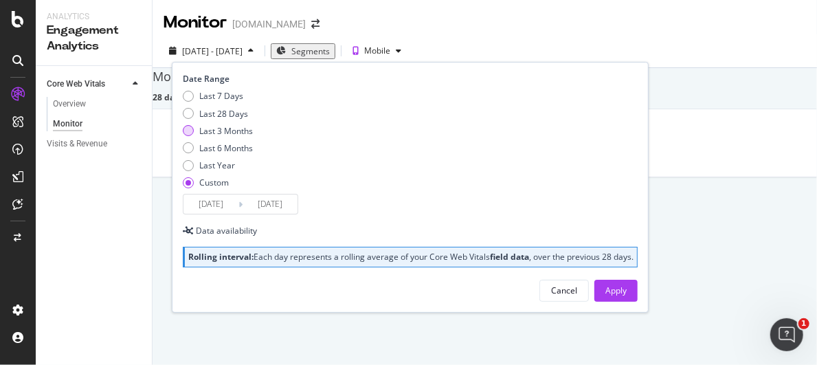
click at [195, 125] on div "Last 3 Months" at bounding box center [218, 131] width 70 height 12
type input "[DATE]"
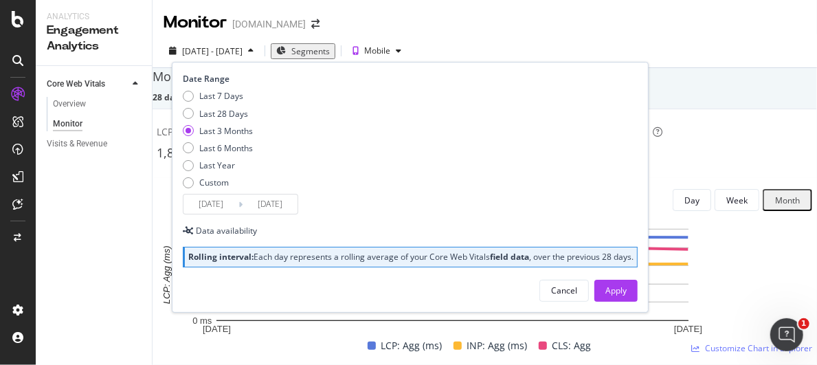
click at [400, 312] on div "Date Range Last 7 Days Last 28 Days Last 3 Months Last 6 Months Last Year Custo…" at bounding box center [410, 187] width 477 height 250
click at [606, 296] on div "Apply" at bounding box center [616, 291] width 21 height 12
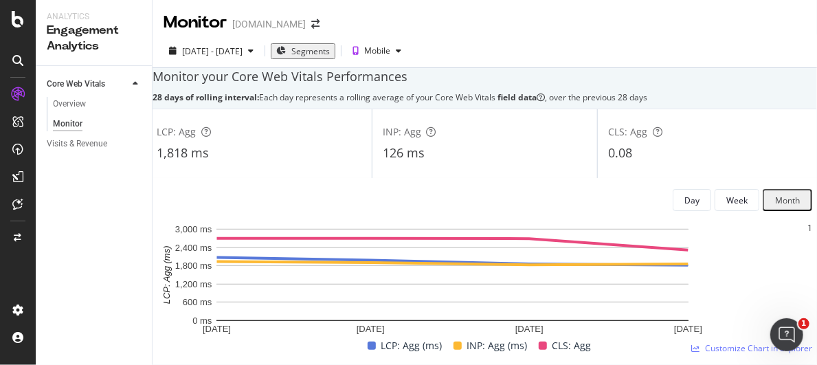
click at [608, 161] on span "0.08" at bounding box center [620, 152] width 24 height 16
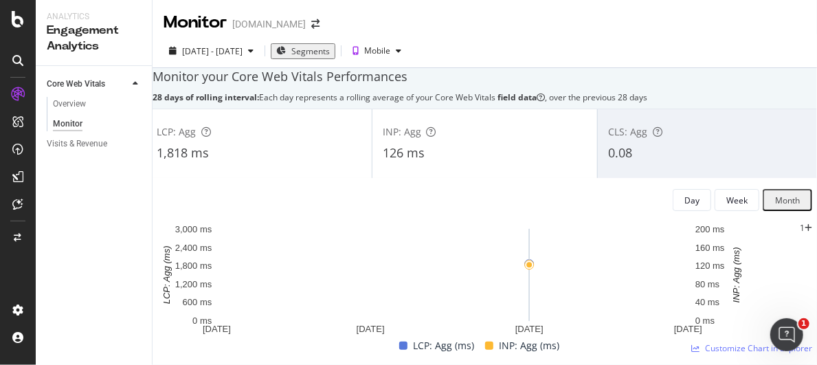
scroll to position [78, 0]
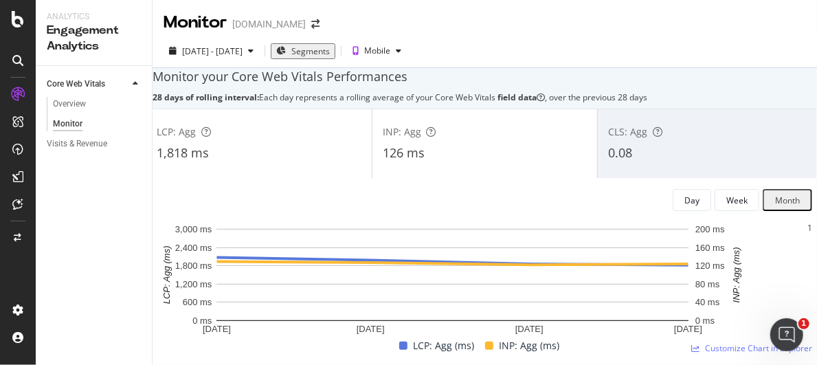
click at [632, 113] on div "CLS: Agg 0.08" at bounding box center [710, 144] width 225 height 62
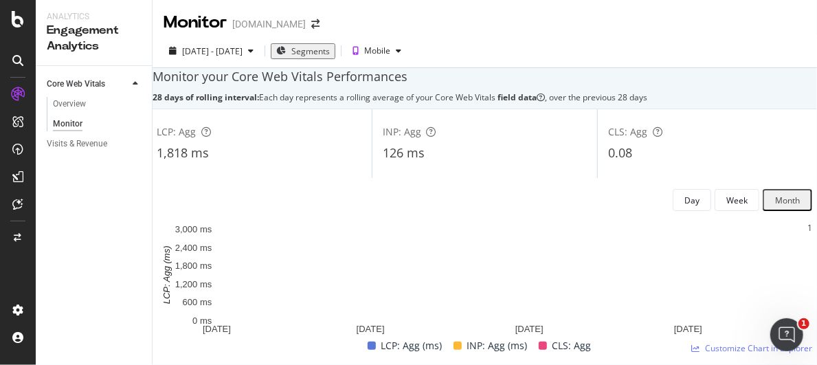
scroll to position [0, 0]
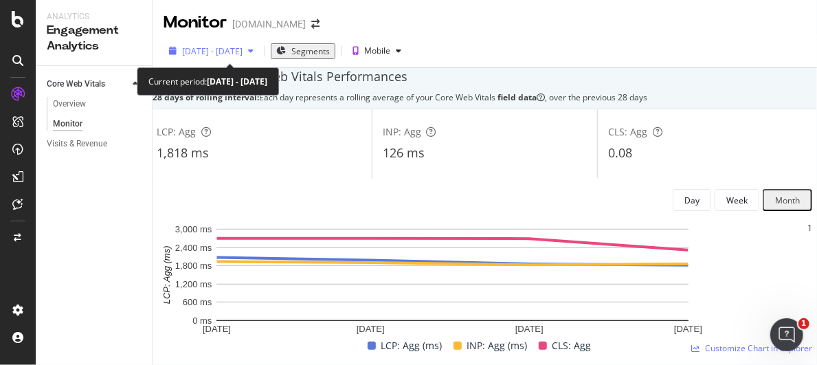
click at [239, 43] on div "[DATE] - [DATE]" at bounding box center [212, 51] width 96 height 21
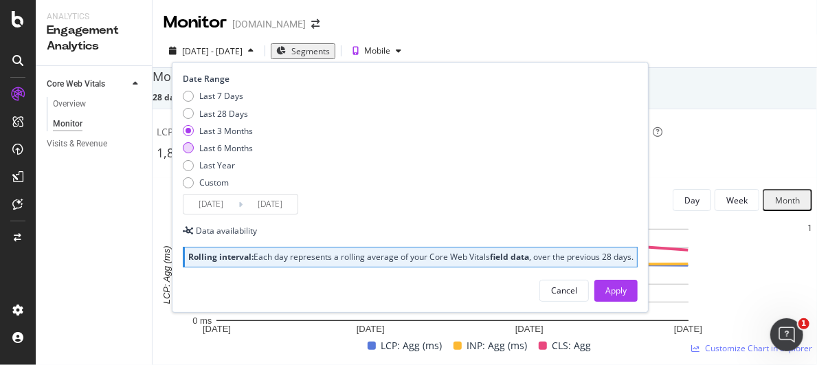
click at [191, 152] on div "Last 6 Months" at bounding box center [188, 147] width 11 height 11
type input "[DATE]"
click at [606, 296] on div "Apply" at bounding box center [616, 291] width 21 height 12
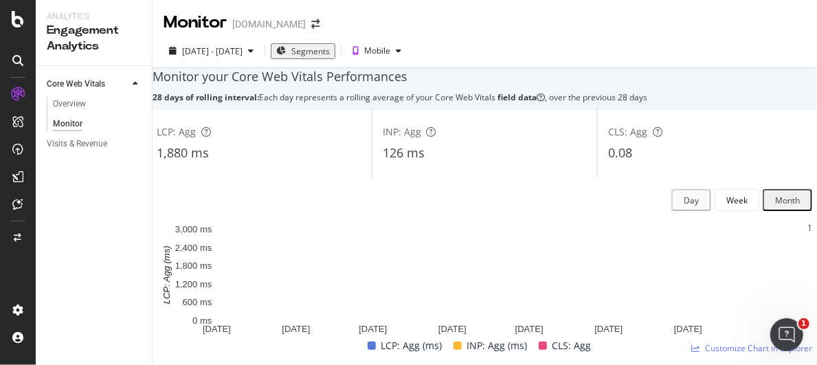
scroll to position [69, 0]
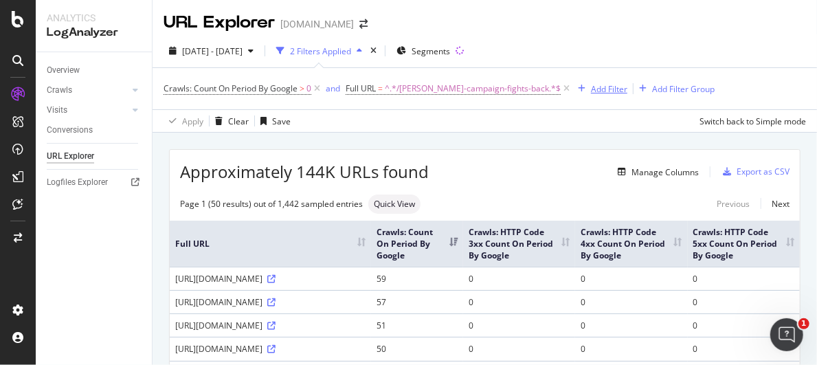
click at [591, 89] on div "Add Filter" at bounding box center [609, 89] width 36 height 12
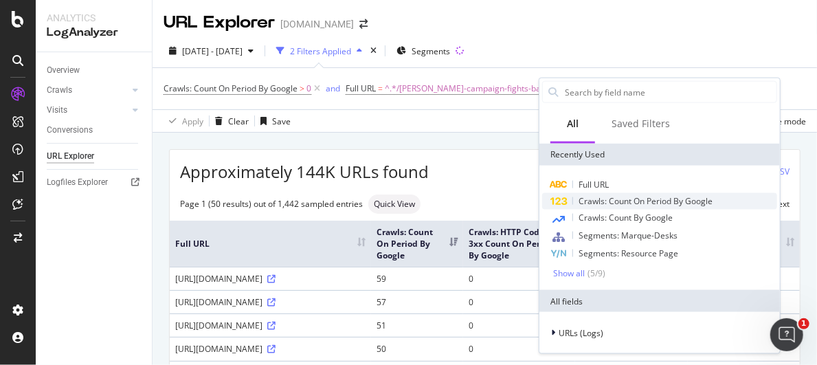
click at [619, 205] on span "Crawls: Count On Period By Google" at bounding box center [646, 201] width 134 height 12
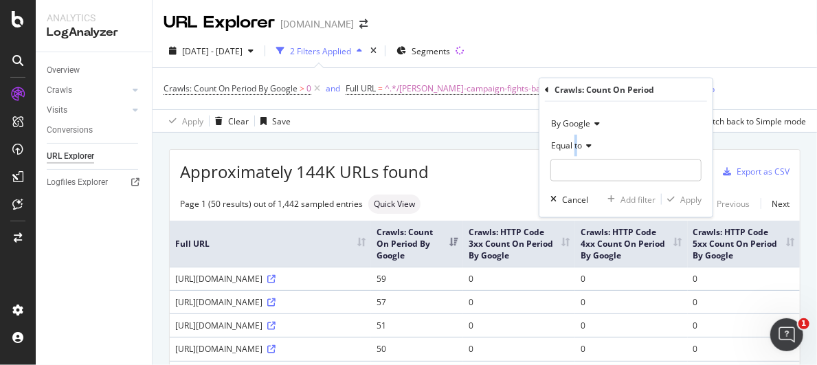
click at [576, 146] on span "Equal to" at bounding box center [566, 146] width 31 height 12
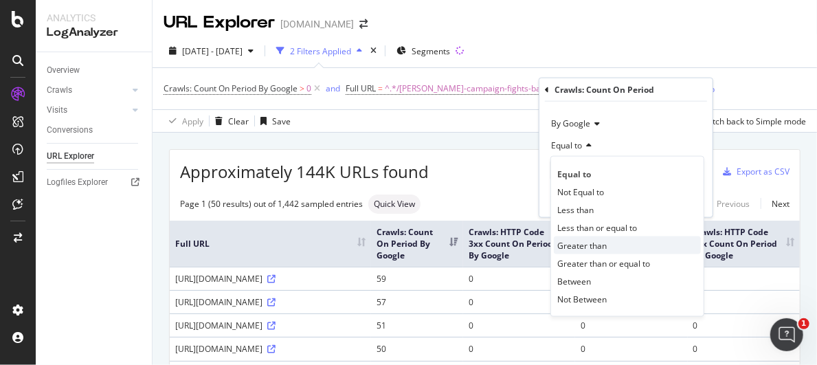
click at [584, 247] on span "Greater than" at bounding box center [581, 245] width 49 height 12
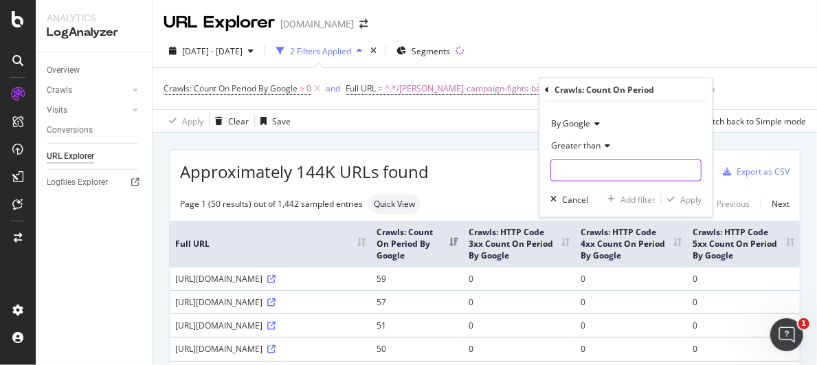
click at [570, 166] on input "number" at bounding box center [626, 170] width 151 height 22
type input "1"
click at [687, 193] on div "Apply" at bounding box center [690, 199] width 21 height 12
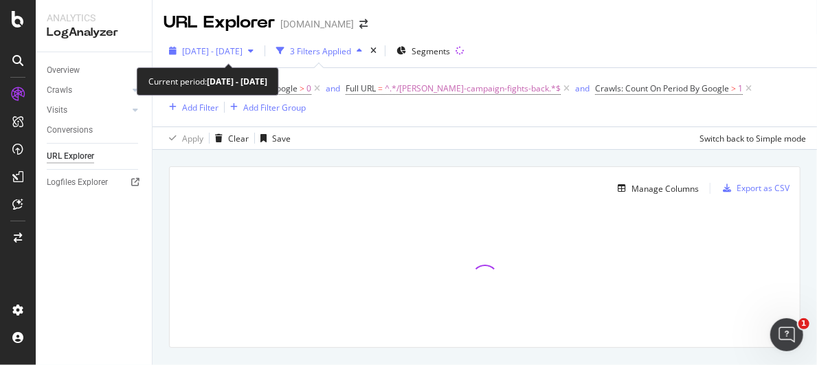
click at [241, 47] on span "2025 Jul. 13th - Aug. 11th" at bounding box center [212, 51] width 60 height 12
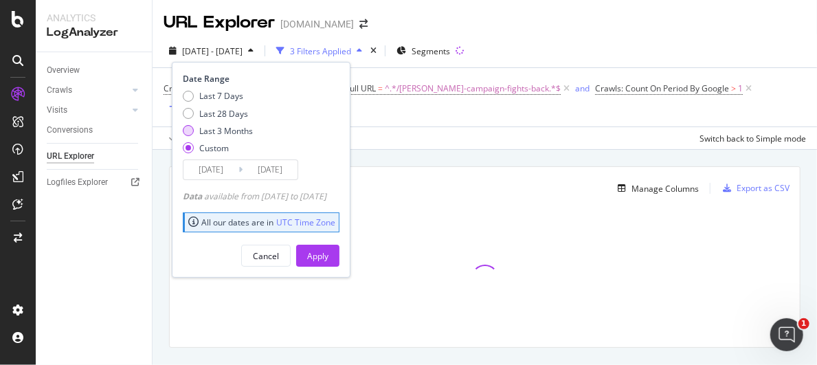
click at [187, 134] on div "Last 3 Months" at bounding box center [188, 130] width 11 height 11
type input "[DATE]"
click at [329, 256] on div "Apply" at bounding box center [317, 256] width 21 height 12
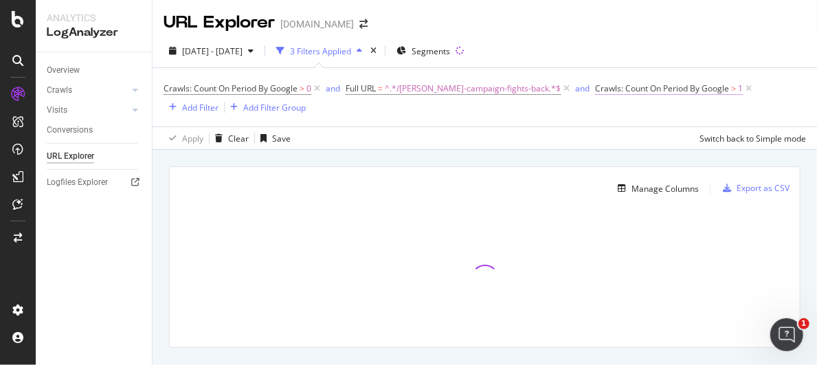
click at [595, 87] on span "Crawls: Count On Period By Google" at bounding box center [662, 88] width 134 height 12
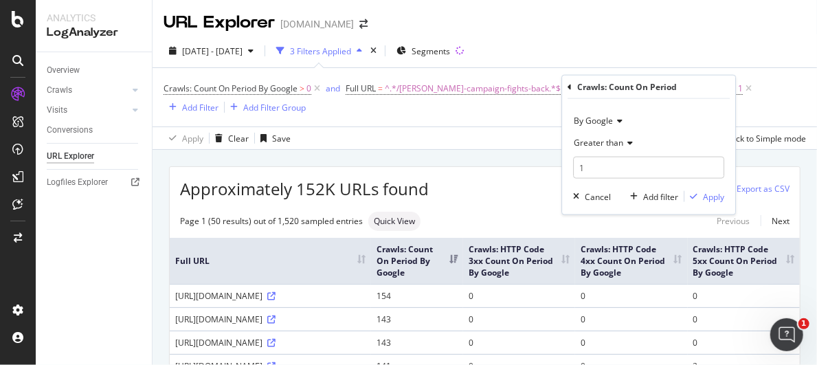
click at [568, 89] on icon at bounding box center [570, 86] width 4 height 8
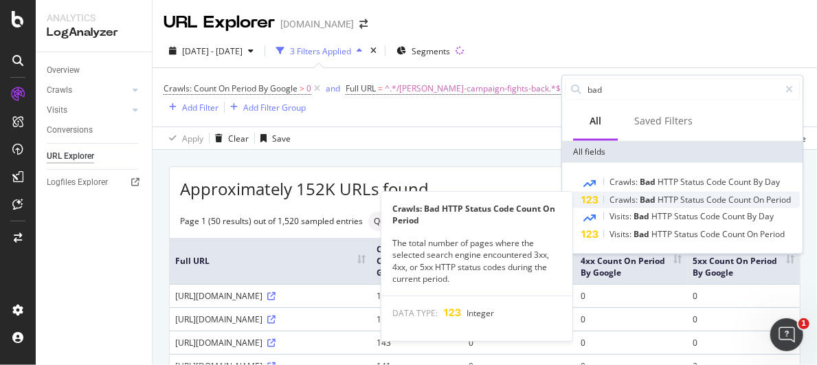
type input "bad"
click at [700, 201] on span "Status" at bounding box center [693, 200] width 26 height 12
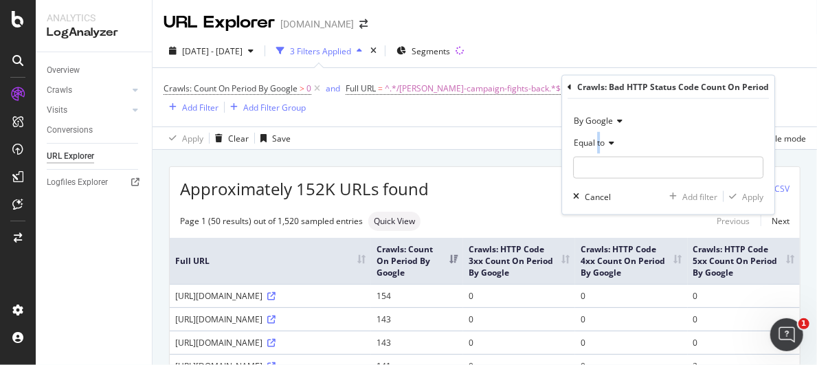
click at [599, 137] on div "Equal to" at bounding box center [668, 143] width 190 height 22
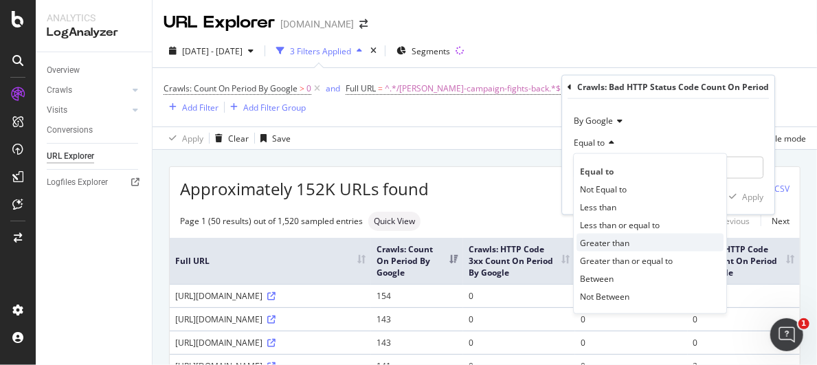
click at [627, 243] on span "Greater than" at bounding box center [604, 242] width 49 height 12
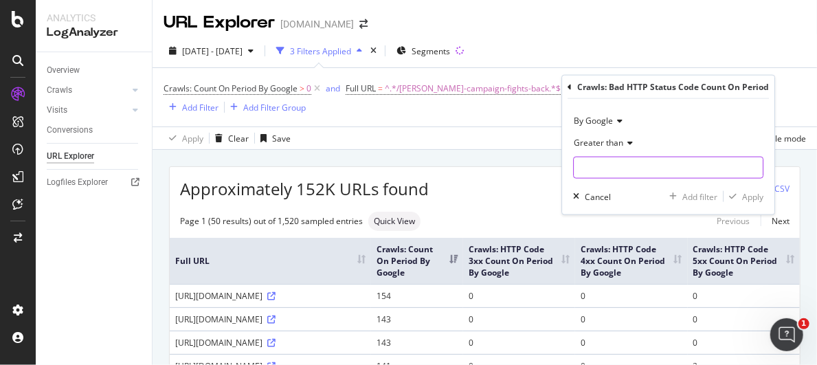
click at [606, 162] on input "number" at bounding box center [668, 168] width 190 height 22
type input "1"
click at [749, 197] on div "Apply" at bounding box center [752, 196] width 21 height 12
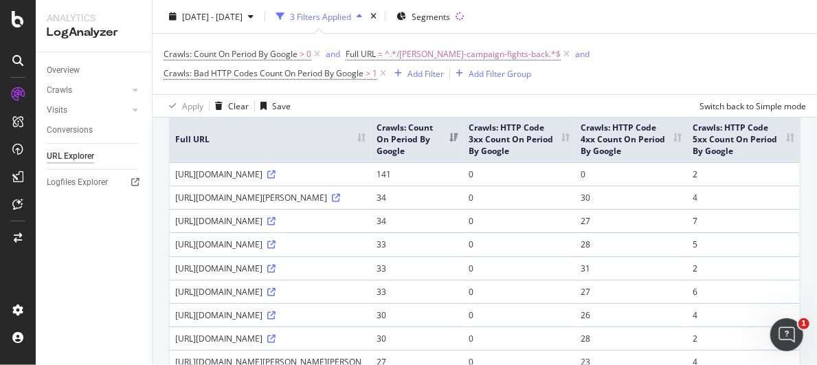
scroll to position [137, 0]
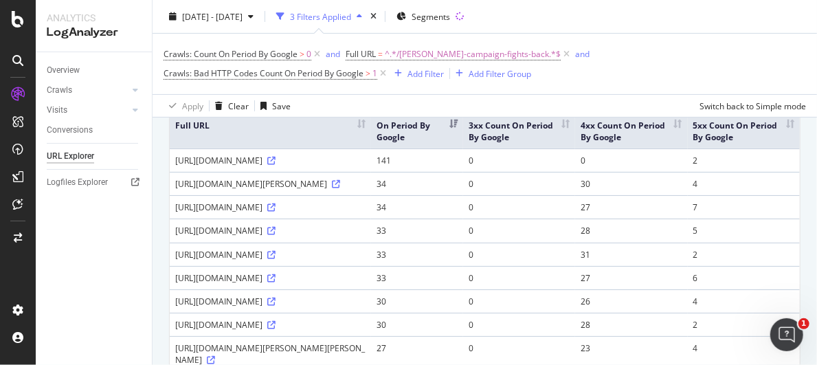
click at [687, 128] on th "Crawls: HTTP Code 4xx Count On Period By Google" at bounding box center [631, 125] width 112 height 46
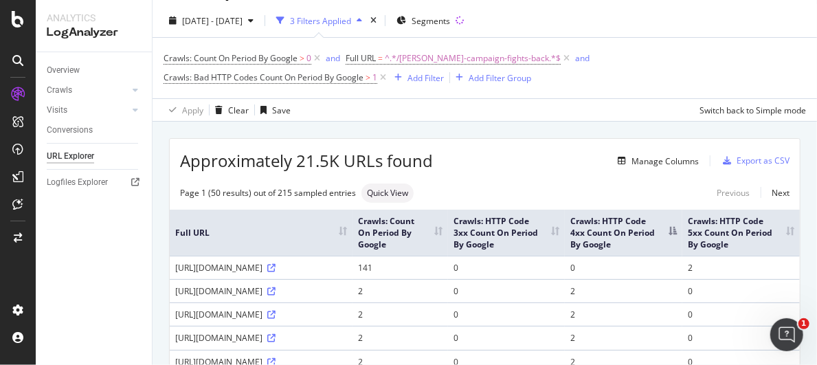
scroll to position [137, 0]
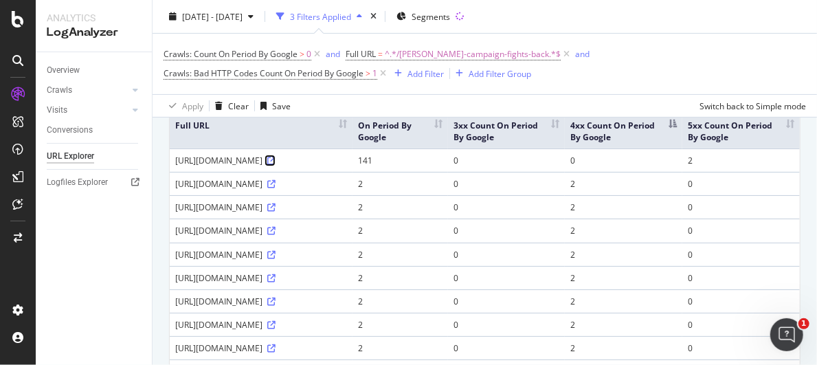
click at [276, 165] on icon at bounding box center [271, 161] width 8 height 8
click at [676, 120] on th "Crawls: HTTP Code 4xx Count On Period By Google" at bounding box center [624, 125] width 118 height 46
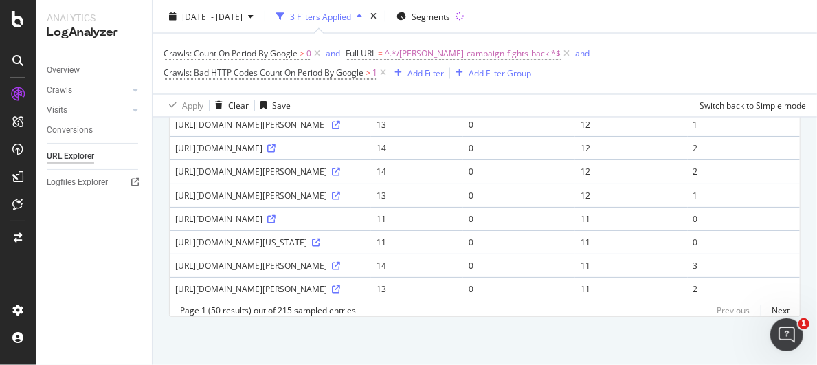
scroll to position [1850, 0]
